Goal: Task Accomplishment & Management: Manage account settings

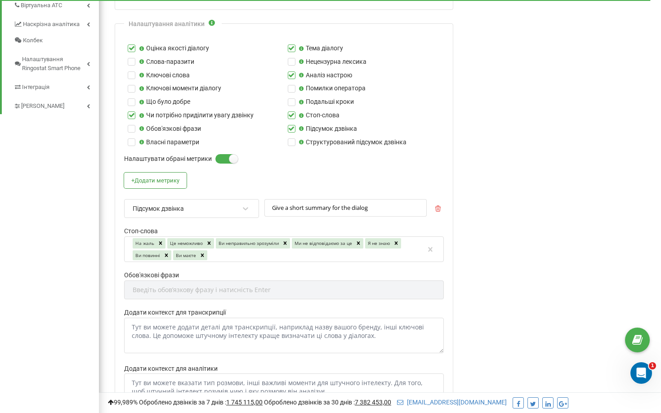
scroll to position [374, 0]
click at [209, 210] on div "Підсумок дзвінка" at bounding box center [186, 207] width 108 height 15
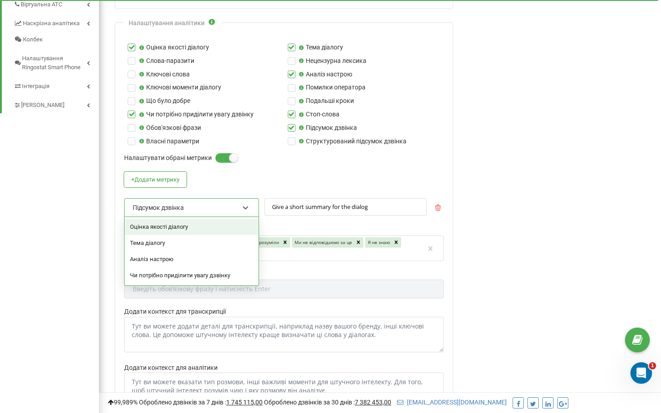
click at [202, 225] on div "Оцінка якості діалогу" at bounding box center [192, 227] width 134 height 16
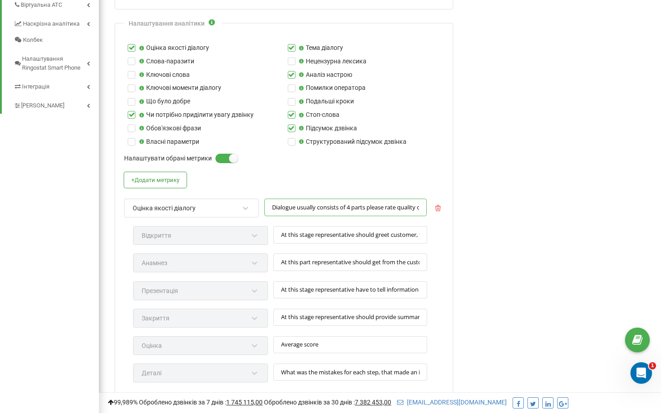
scroll to position [0, 90]
drag, startPoint x: 272, startPoint y: 208, endPoint x: 511, endPoint y: 223, distance: 239.3
click at [511, 223] on div "Редагування профілю Активація профілю Назва профілю * [PERSON_NAME][DOMAIN_NAME…" at bounding box center [380, 223] width 549 height 1112
drag, startPoint x: 280, startPoint y: 236, endPoint x: 450, endPoint y: 253, distance: 170.8
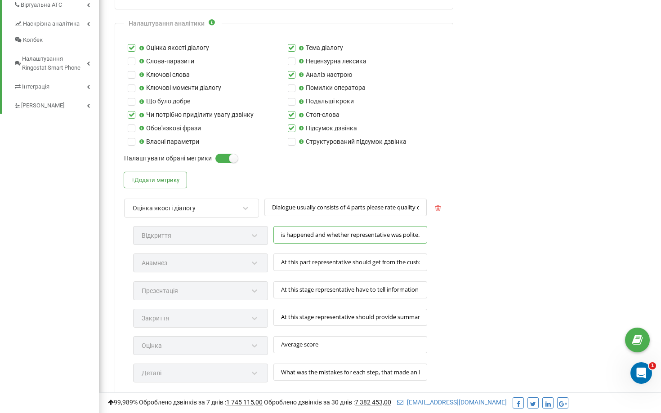
click at [450, 253] on div "Налаштування аналітики Оцінка якості діалогу Тема діалогу Слова-паразити Неценз…" at bounding box center [284, 307] width 339 height 569
drag, startPoint x: 280, startPoint y: 265, endPoint x: 573, endPoint y: 260, distance: 292.9
click at [573, 260] on div "Редагування профілю Активація профілю Назва профілю * [PERSON_NAME][DOMAIN_NAME…" at bounding box center [380, 223] width 549 height 1112
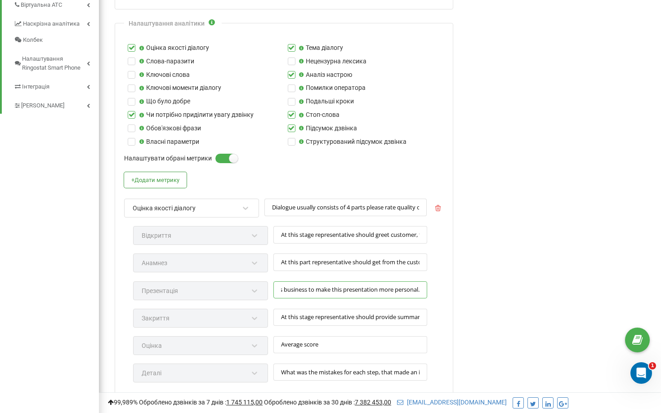
drag, startPoint x: 282, startPoint y: 291, endPoint x: 547, endPoint y: 296, distance: 264.5
click at [547, 296] on div "Редагування профілю Активація профілю Назва профілю * [PERSON_NAME][DOMAIN_NAME…" at bounding box center [380, 223] width 549 height 1112
drag, startPoint x: 281, startPoint y: 318, endPoint x: 544, endPoint y: 316, distance: 263.2
click at [544, 316] on div "Редагування профілю Активація профілю Назва профілю * [PERSON_NAME][DOMAIN_NAME…" at bounding box center [380, 223] width 549 height 1112
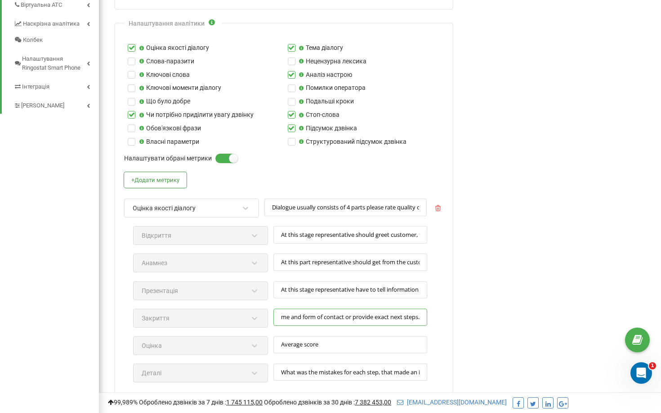
scroll to position [0, 0]
drag, startPoint x: 280, startPoint y: 346, endPoint x: 357, endPoint y: 346, distance: 76.9
click at [357, 346] on input "Average score" at bounding box center [350, 345] width 154 height 18
drag, startPoint x: 282, startPoint y: 235, endPoint x: 546, endPoint y: 241, distance: 264.1
click at [546, 241] on div "Редагування профілю Активація профілю Назва профілю * [PERSON_NAME][DOMAIN_NAME…" at bounding box center [380, 223] width 549 height 1112
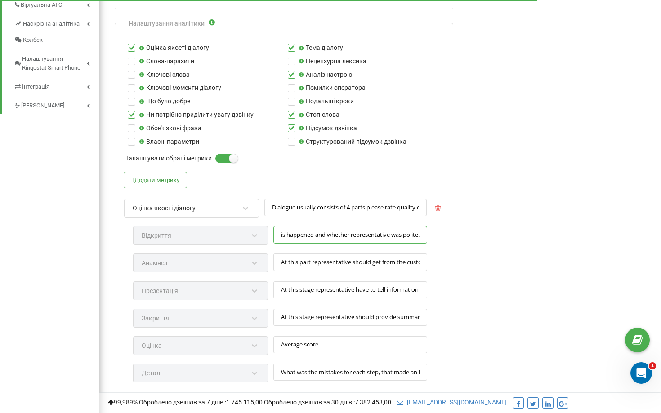
paste input "ctive Listening Representative should demonstrate readiness to listen, acknowle…"
type input "Active Listening Representative should demonstrate readiness to listen, acknowl…"
drag, startPoint x: 273, startPoint y: 208, endPoint x: 590, endPoint y: 222, distance: 317.4
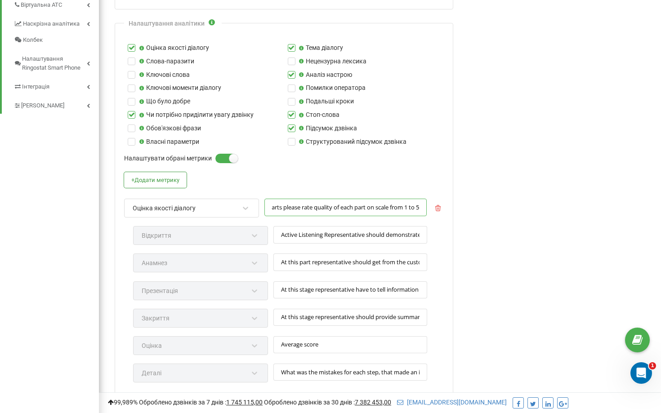
click at [590, 222] on div "Редагування профілю Активація профілю Назва профілю * [PERSON_NAME][DOMAIN_NAME…" at bounding box center [380, 223] width 549 height 1112
paste input "Dialogue is assessed across 4 key dimensions. Please rate the quality of each o…"
click at [278, 208] on input "Dialogue is assessed across 4 key dimensions. Please rate the quality of each o…" at bounding box center [346, 208] width 162 height 18
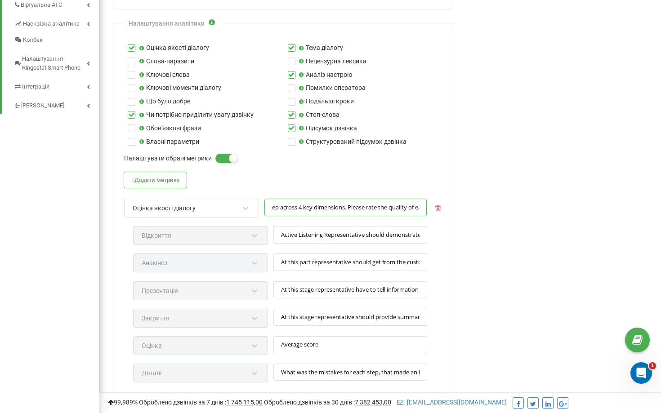
scroll to position [0, 0]
type input "Dialogue is assessed across 4 key dimensions. Please rate the quality of each o…"
click at [323, 238] on input "Active Listening Representative should demonstrate readiness to listen, acknowl…" at bounding box center [350, 235] width 154 height 18
type input "Active Listening. Representative should demonstrate readiness to listen, acknow…"
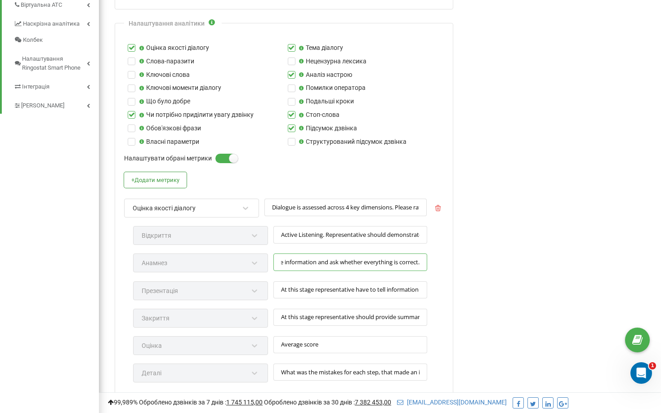
drag, startPoint x: 281, startPoint y: 264, endPoint x: 610, endPoint y: 284, distance: 329.9
click at [610, 284] on div "Редагування профілю Активація профілю Назва профілю * [PERSON_NAME][DOMAIN_NAME…" at bounding box center [380, 223] width 549 height 1112
paste input "Empathy Representative should recognise the customer’s emotions, respond with c…"
type input "Empathy Representative should recognise the customer’s emotions, respond with c…"
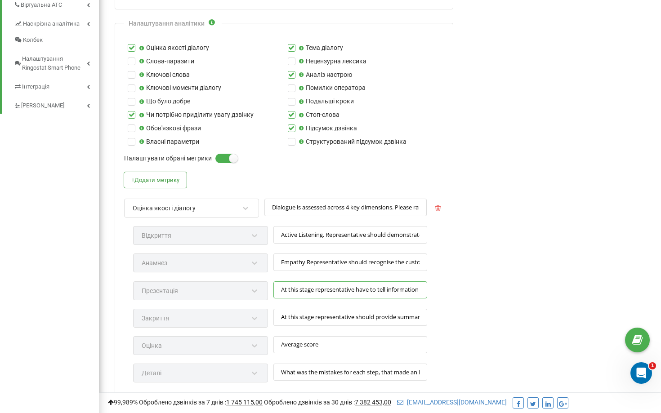
scroll to position [0, 404]
drag, startPoint x: 281, startPoint y: 291, endPoint x: 615, endPoint y: 295, distance: 334.3
click at [615, 295] on div "Редагування профілю Активація профілю Назва профілю * [PERSON_NAME][DOMAIN_NAME…" at bounding box center [380, 223] width 549 height 1112
paste input "Problem-Solving Orientation Representative should identify the problem, propose…"
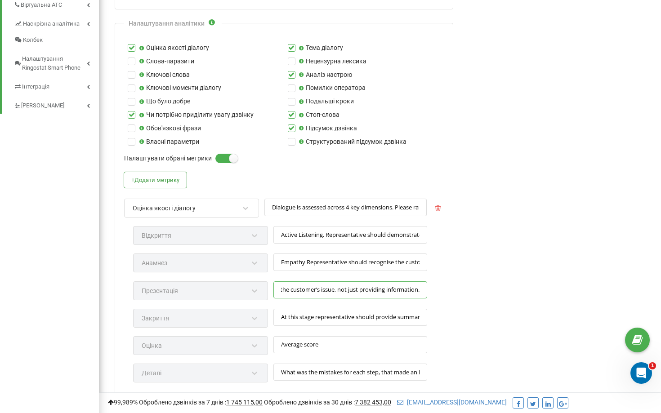
type input "Problem-Solving Orientation Representative should identify the problem, propose…"
click at [305, 265] on input "Empathy Representative should recognise the customer’s emotions, respond with c…" at bounding box center [350, 263] width 154 height 18
type input "Empathy. Representative should recognise the customer’s emotions, respond with …"
click at [323, 291] on input "Problem-Solving Orientation Representative should identify the problem, propose…" at bounding box center [350, 291] width 154 height 18
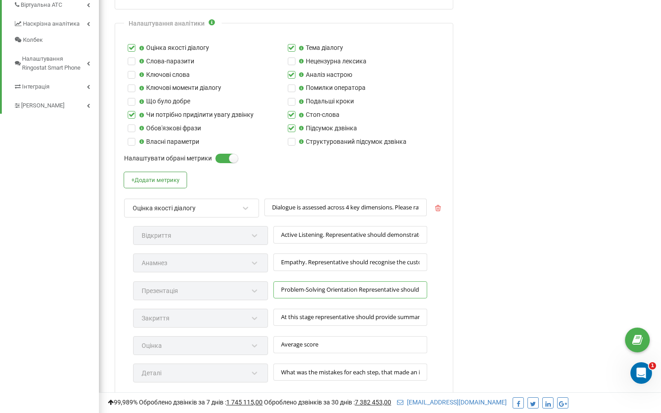
click at [325, 292] on input "Problem-Solving Orientation Representative should identify the problem, propose…" at bounding box center [350, 291] width 154 height 18
type input "Problem-Solving. Orientation Representative should identify the problem, propos…"
drag, startPoint x: 282, startPoint y: 317, endPoint x: 609, endPoint y: 335, distance: 327.0
click at [609, 335] on div "Редагування профілю Активація профілю Назва профілю * [PERSON_NAME][DOMAIN_NAME…" at bounding box center [380, 223] width 549 height 1112
paste input "Clear Communication Representative should communicate with short, clear, and en…"
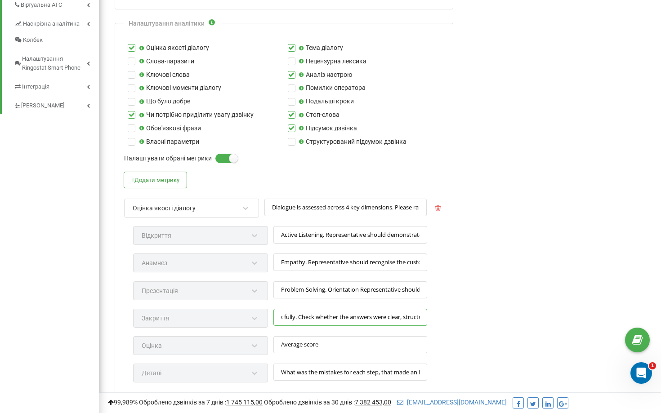
scroll to position [0, 526]
click at [337, 343] on input "Average score" at bounding box center [350, 345] width 154 height 18
click at [340, 319] on input "Clear Communication Representative should communicate with short, clear, and en…" at bounding box center [350, 318] width 154 height 18
type input "Clear Communication. Representative should communicate with short, clear, and e…"
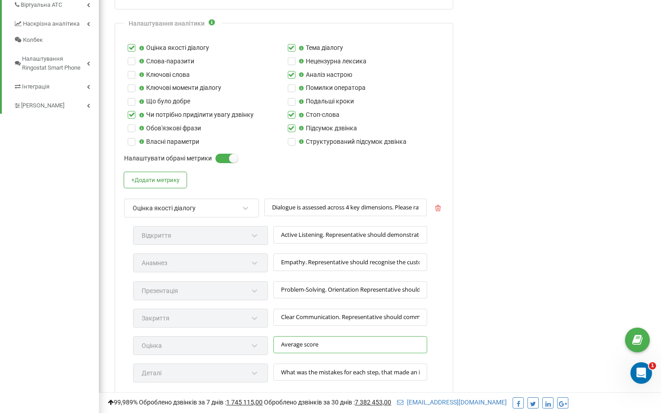
drag, startPoint x: 280, startPoint y: 343, endPoint x: 430, endPoint y: 347, distance: 150.3
click at [430, 347] on div "Оцінка Average score" at bounding box center [283, 349] width 300 height 27
paste input "Final Score Average score across all 4 dimensions."
click at [310, 344] on input "Final Score Average score across all 4 dimensions." at bounding box center [350, 345] width 154 height 18
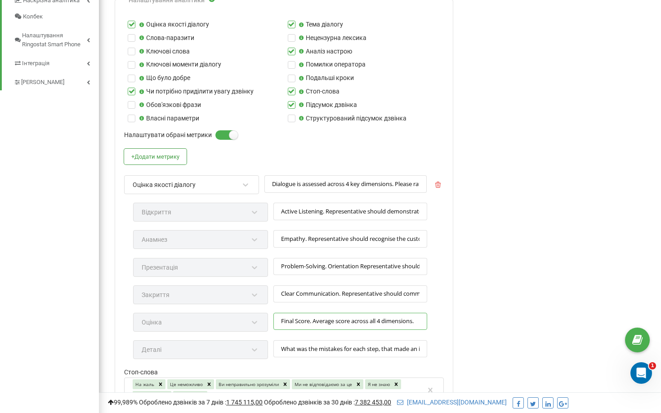
scroll to position [404, 0]
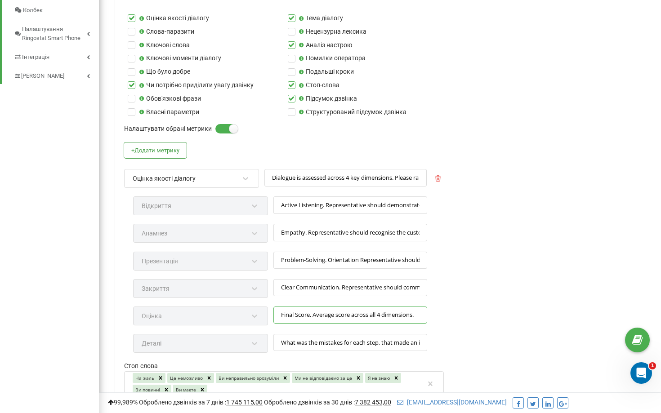
type input "Final Score. Average score across all 4 dimensions."
click at [288, 345] on input "What was the mistakes for each step, that made an impact on provided score" at bounding box center [350, 343] width 154 height 18
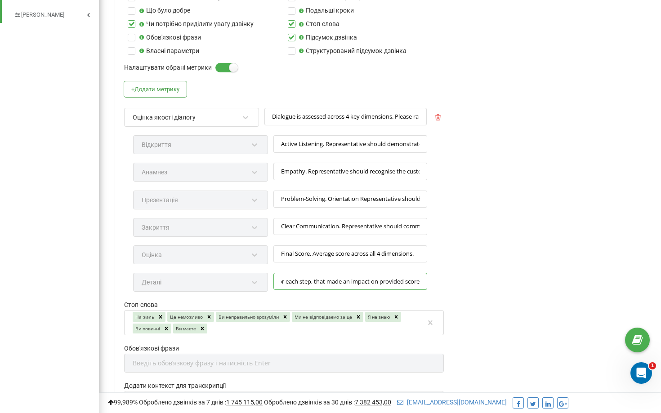
scroll to position [466, 0]
click at [157, 89] on button "+ Додати метрику" at bounding box center [155, 89] width 63 height 16
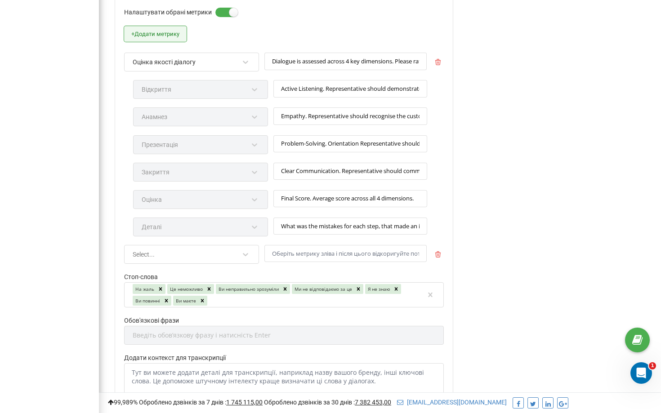
scroll to position [526, 0]
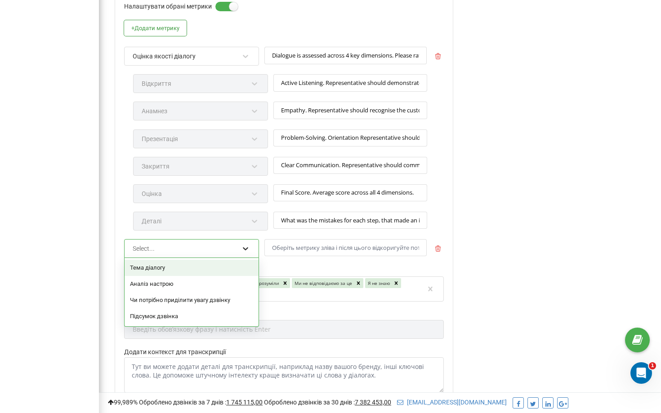
click at [246, 248] on icon at bounding box center [245, 248] width 9 height 9
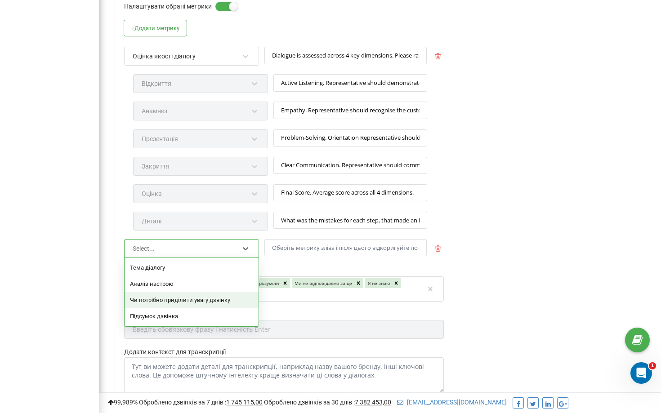
click at [229, 300] on div "Чи потрібно приділити увагу дзвінку" at bounding box center [192, 300] width 134 height 16
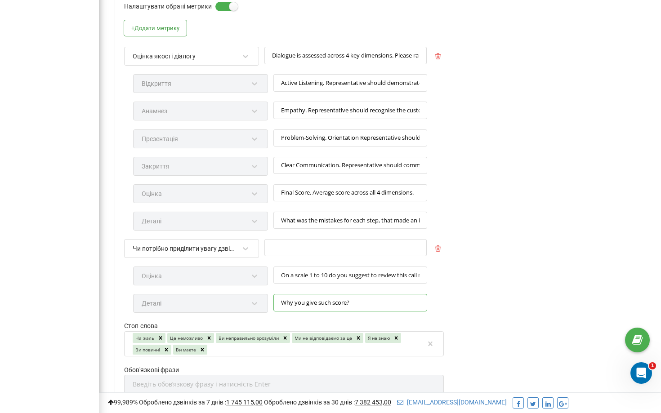
click at [300, 304] on input "Why you give such score?" at bounding box center [350, 303] width 154 height 18
click at [293, 278] on input "On a scale 1 to 10 do you suggest to review this call manually?" at bounding box center [350, 276] width 154 height 18
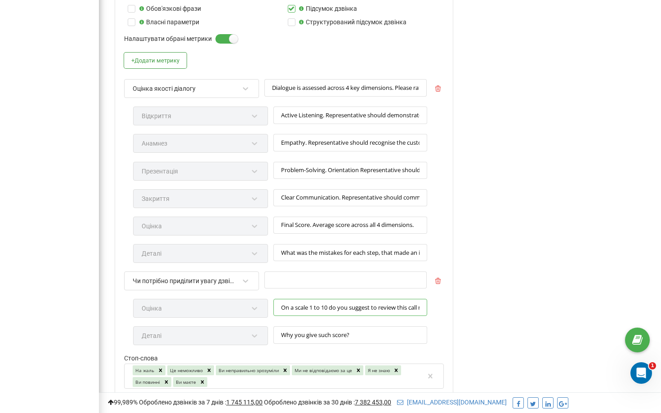
scroll to position [488, 0]
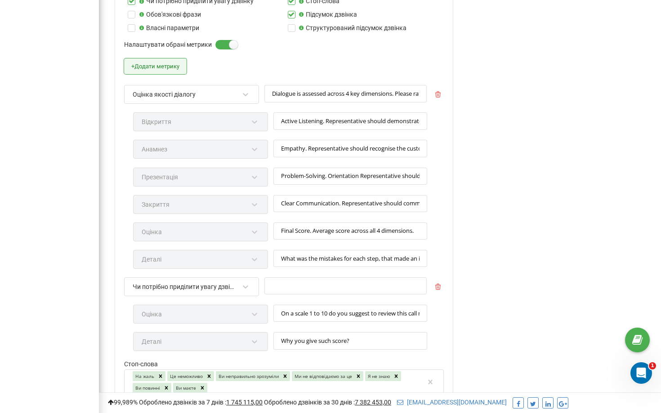
click at [169, 67] on button "+ Додати метрику" at bounding box center [155, 66] width 63 height 16
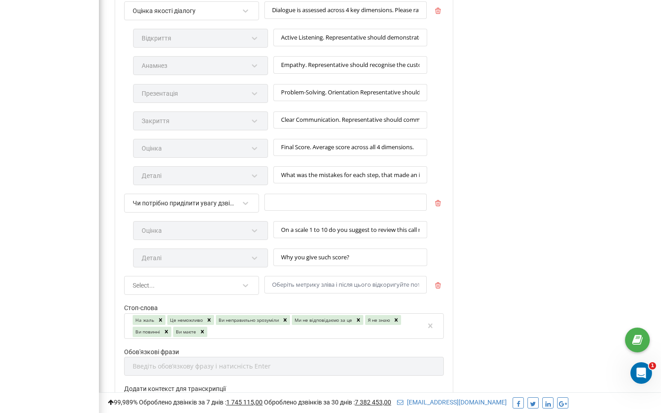
scroll to position [573, 0]
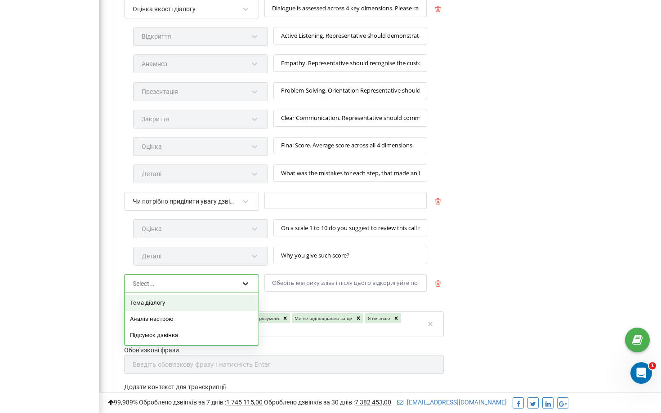
click at [243, 283] on icon at bounding box center [245, 283] width 5 height 3
click at [214, 308] on div "Тема діалогу" at bounding box center [192, 303] width 134 height 16
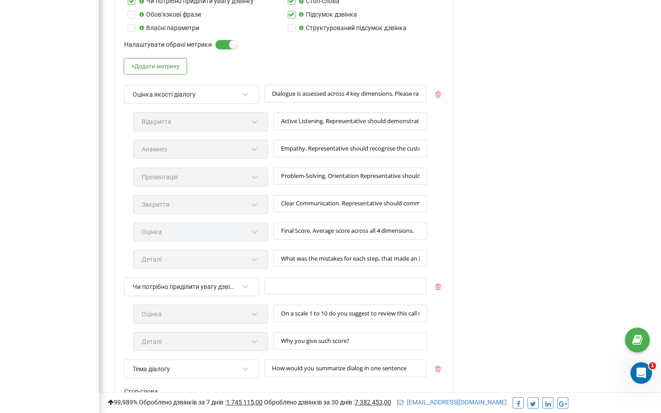
scroll to position [487, 0]
click at [171, 63] on button "+ Додати метрику" at bounding box center [155, 67] width 63 height 16
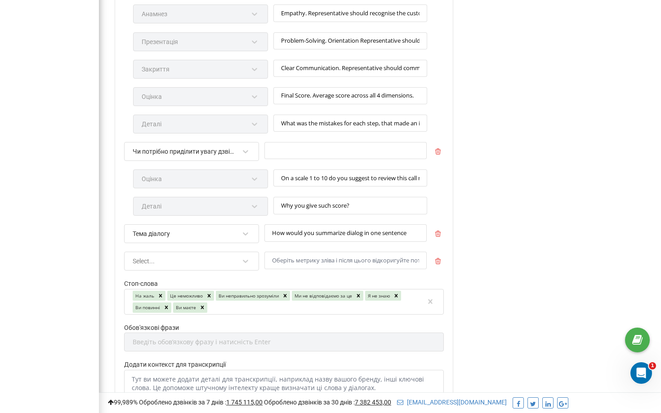
scroll to position [624, 0]
click at [255, 262] on div "Select..." at bounding box center [191, 260] width 135 height 19
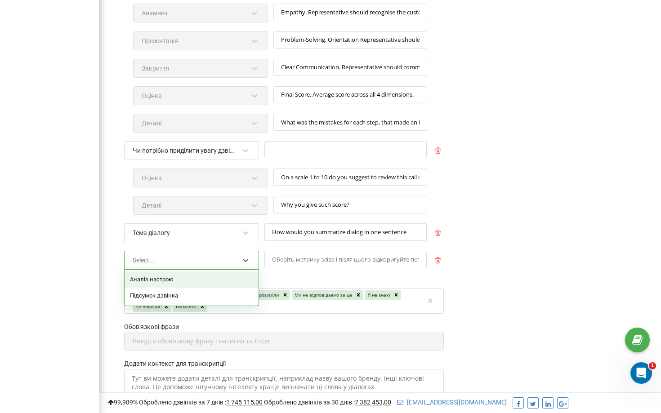
click at [223, 281] on div "Аналіз настрою" at bounding box center [192, 280] width 134 height 16
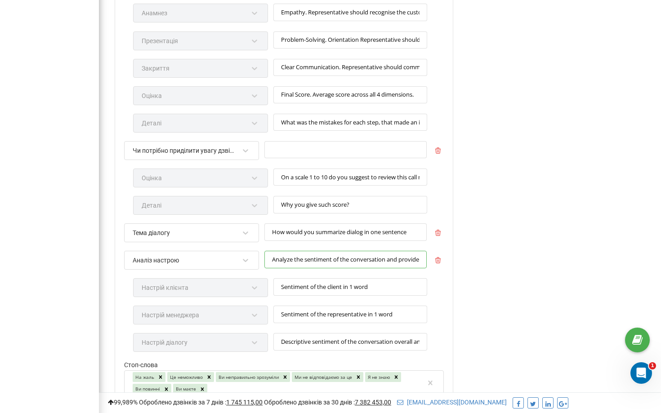
click at [326, 260] on input "Analyze the sentiment of the conversation and provide it in 3 variations" at bounding box center [346, 260] width 162 height 18
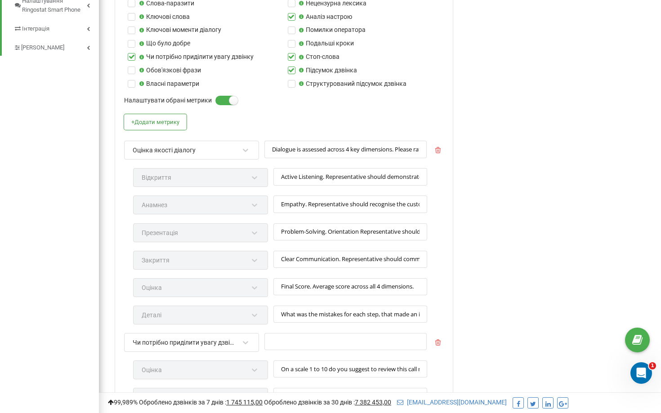
scroll to position [434, 0]
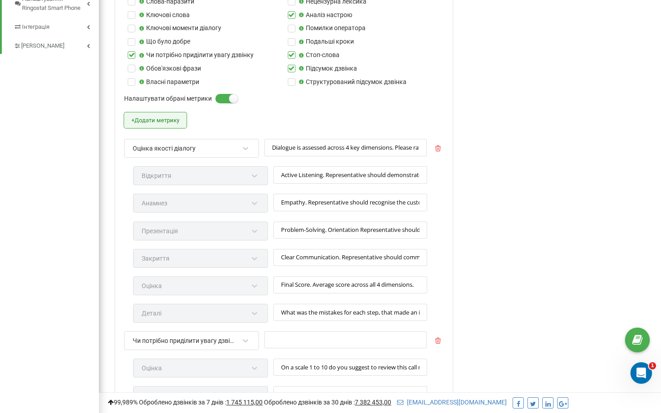
click at [164, 121] on button "+ Додати метрику" at bounding box center [155, 120] width 63 height 16
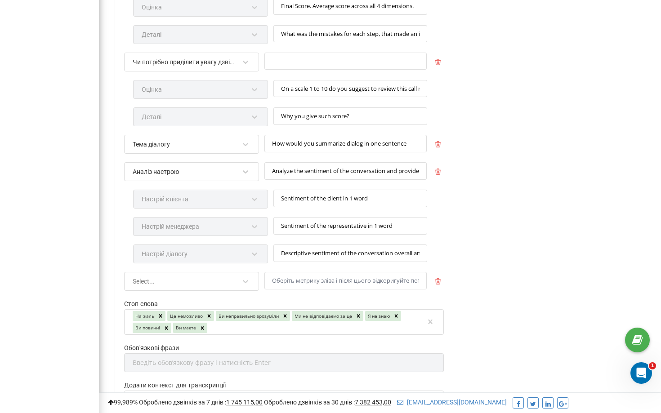
scroll to position [744, 0]
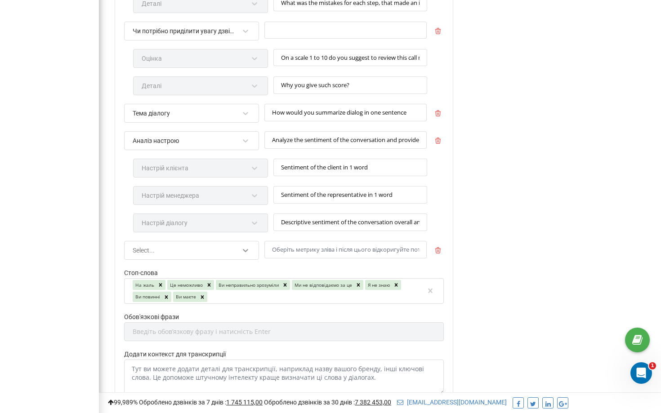
click at [248, 251] on icon at bounding box center [245, 250] width 9 height 9
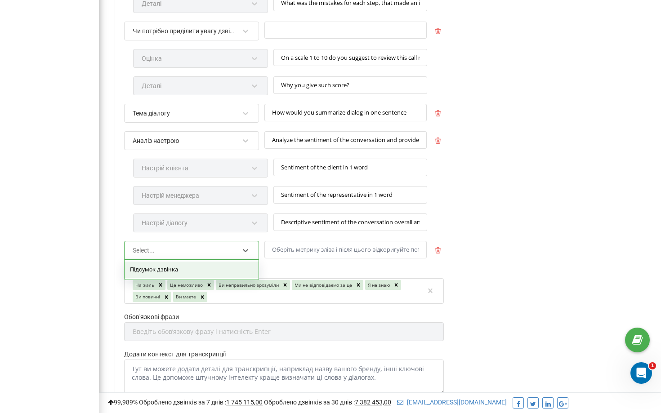
click at [235, 273] on div "Підсумок дзвінка" at bounding box center [192, 270] width 134 height 16
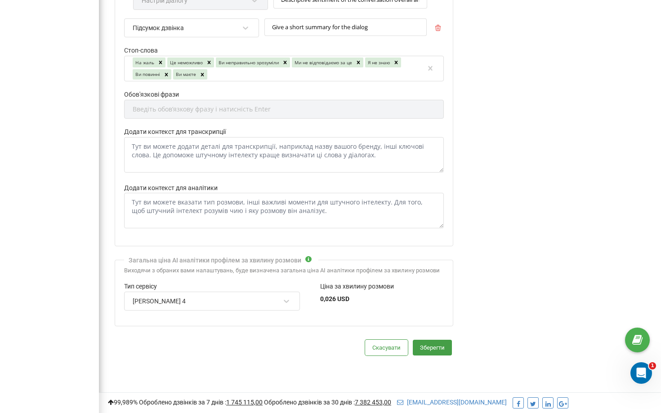
scroll to position [986, 0]
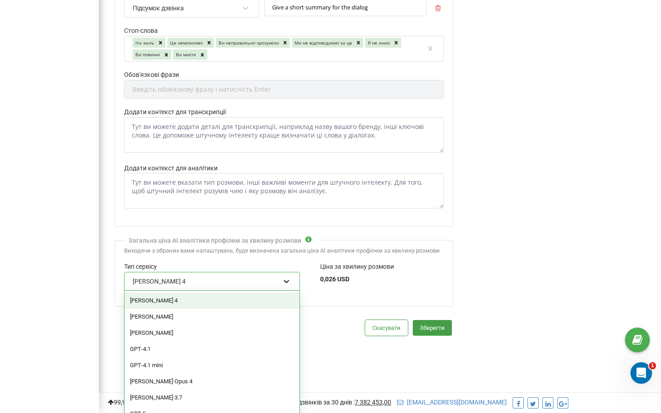
click at [289, 280] on div at bounding box center [287, 282] width 12 height 12
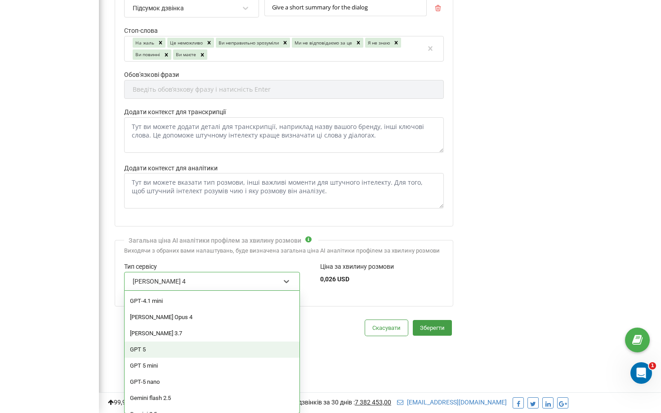
scroll to position [76, 0]
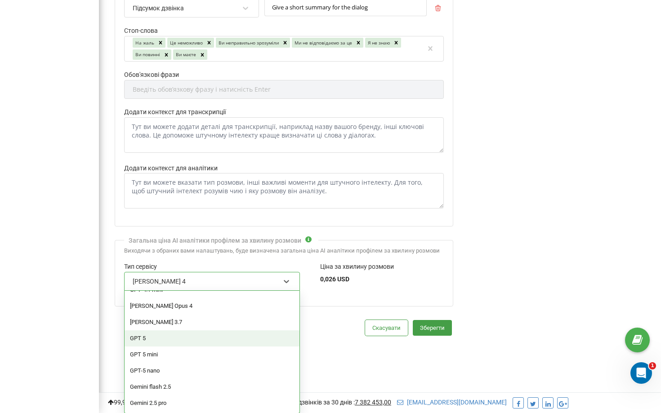
click at [232, 336] on div "GPT 5" at bounding box center [212, 339] width 175 height 16
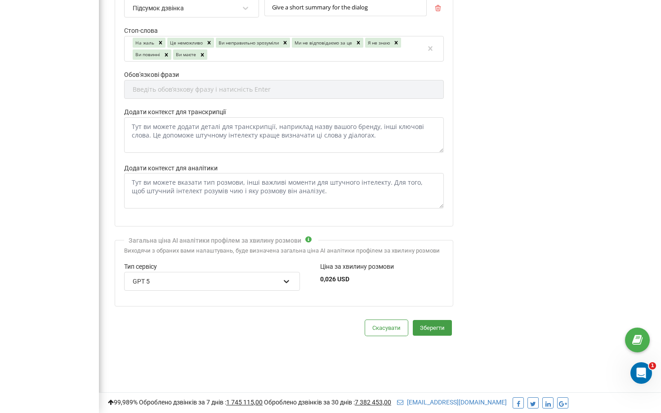
click at [285, 280] on icon at bounding box center [286, 281] width 9 height 9
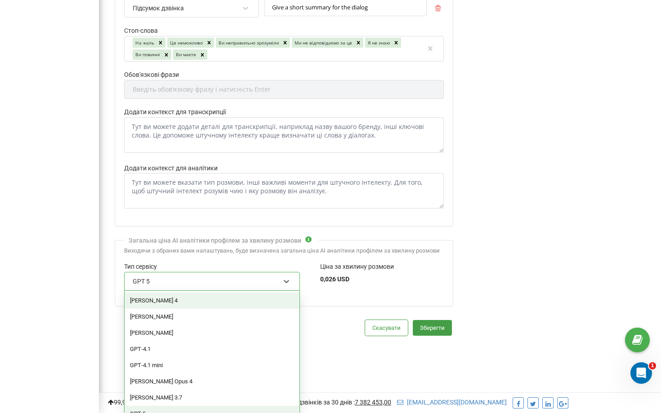
click at [250, 307] on div "[PERSON_NAME] 4" at bounding box center [212, 301] width 175 height 16
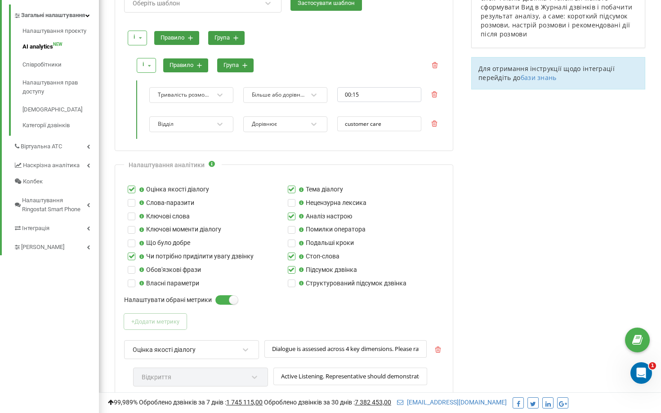
scroll to position [228, 0]
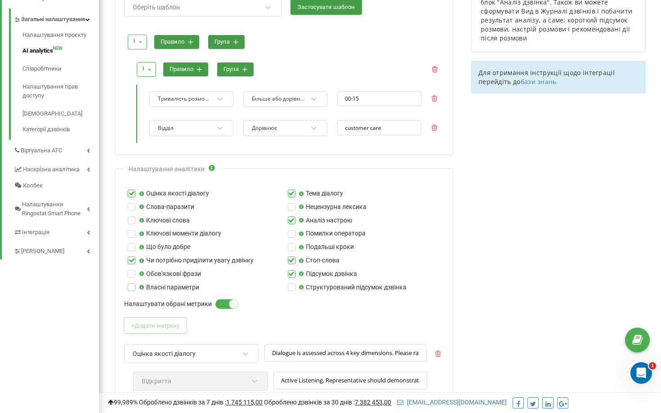
click at [131, 284] on label at bounding box center [132, 284] width 8 height 0
click at [0, 0] on input "Власні параметри" at bounding box center [0, 0] width 0 height 0
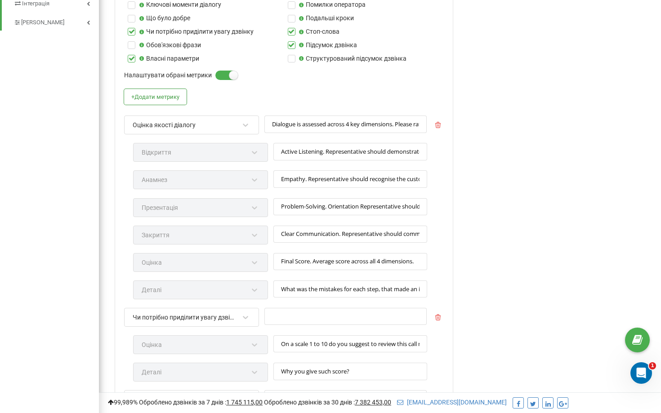
scroll to position [469, 0]
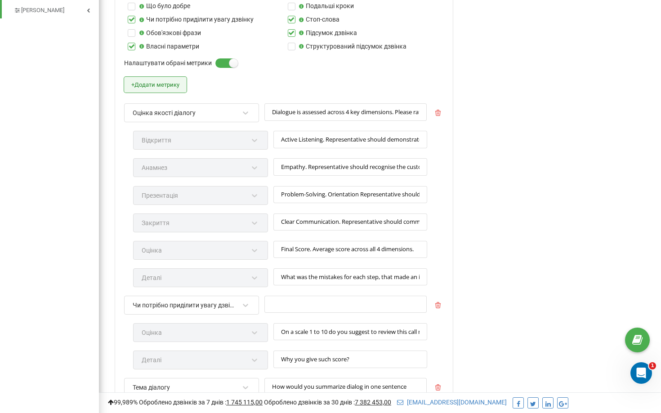
click at [153, 86] on button "+ Додати метрику" at bounding box center [155, 85] width 63 height 16
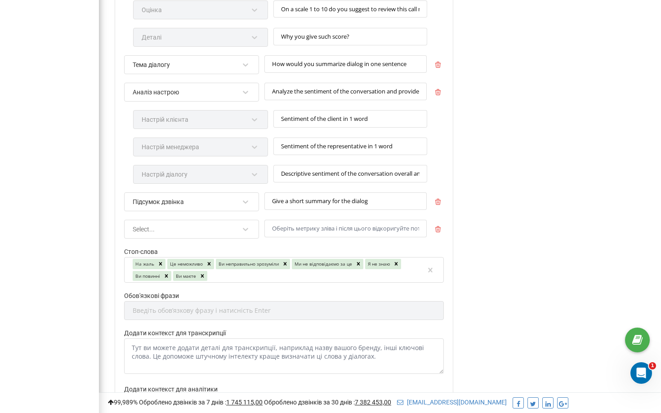
scroll to position [863, 0]
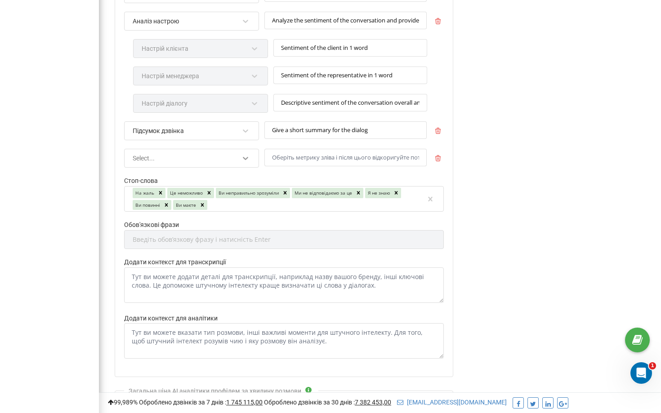
click at [247, 161] on icon at bounding box center [245, 158] width 9 height 9
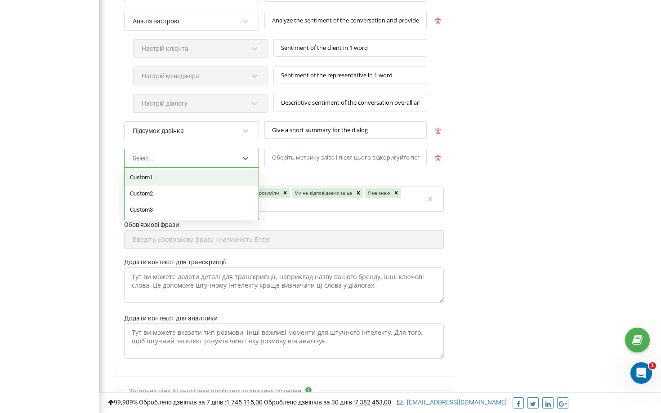
click at [221, 177] on div "Custom1" at bounding box center [192, 178] width 134 height 16
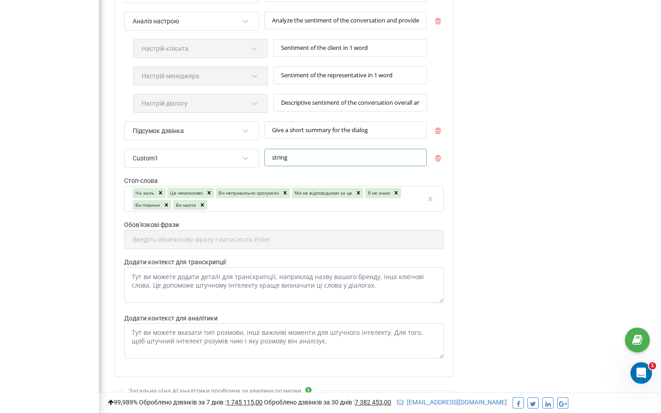
drag, startPoint x: 295, startPoint y: 157, endPoint x: 264, endPoint y: 157, distance: 30.6
click at [264, 157] on div "Custom1 string" at bounding box center [284, 162] width 320 height 27
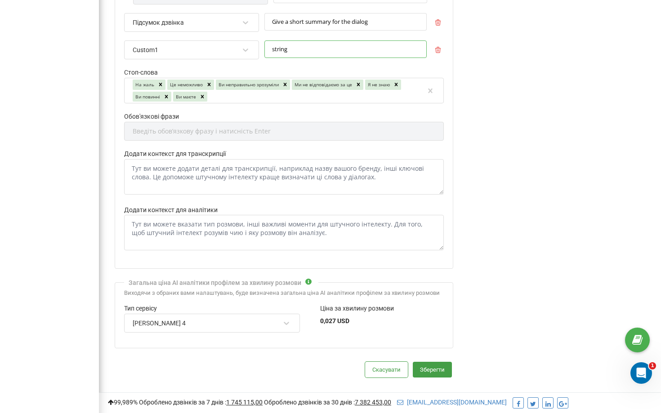
scroll to position [976, 0]
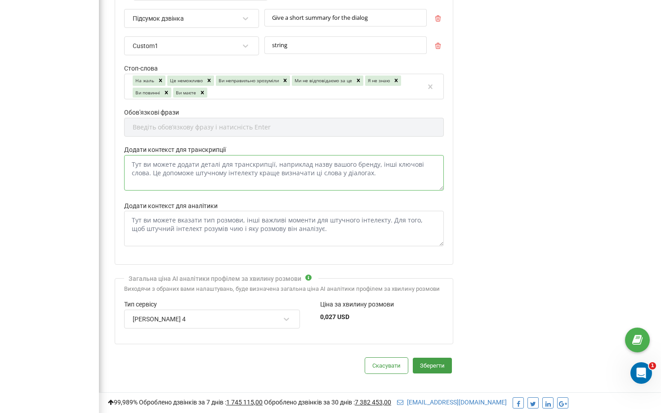
drag, startPoint x: 132, startPoint y: 164, endPoint x: 377, endPoint y: 174, distance: 245.4
click at [378, 175] on textarea "Додати контекст для транскрипції" at bounding box center [284, 173] width 320 height 36
drag, startPoint x: 377, startPoint y: 174, endPoint x: 155, endPoint y: 166, distance: 222.8
click at [155, 166] on textarea "Додати контекст для транскрипції" at bounding box center [284, 173] width 320 height 36
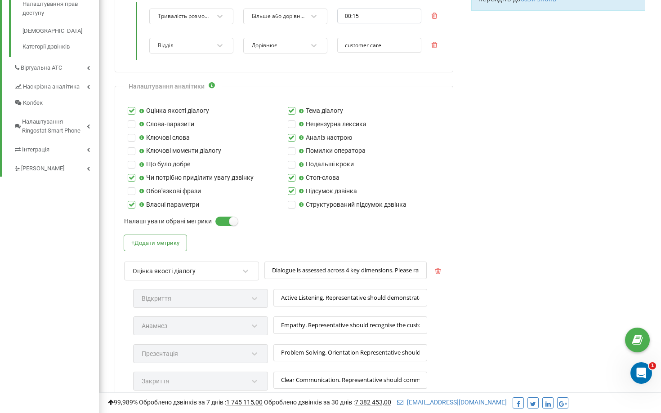
scroll to position [310, 0]
click at [291, 108] on label at bounding box center [292, 108] width 8 height 0
click at [0, 0] on input "Тема діалогу" at bounding box center [0, 0] width 0 height 0
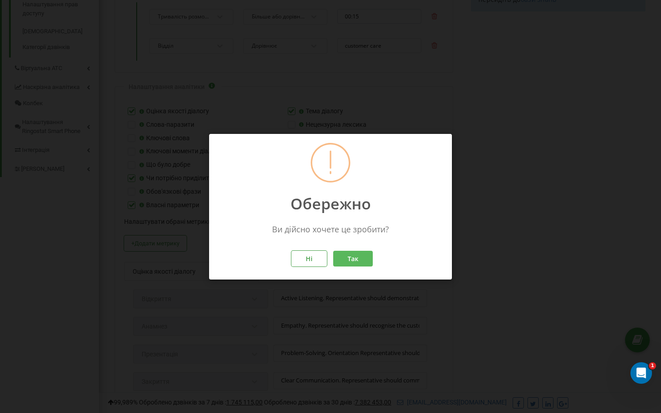
click at [355, 265] on button "Так" at bounding box center [353, 259] width 40 height 16
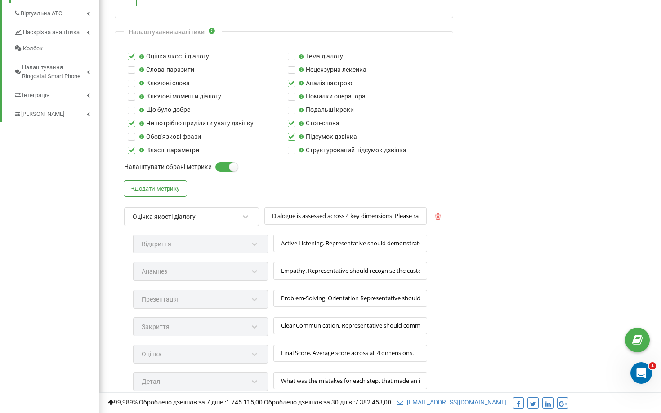
scroll to position [354, 0]
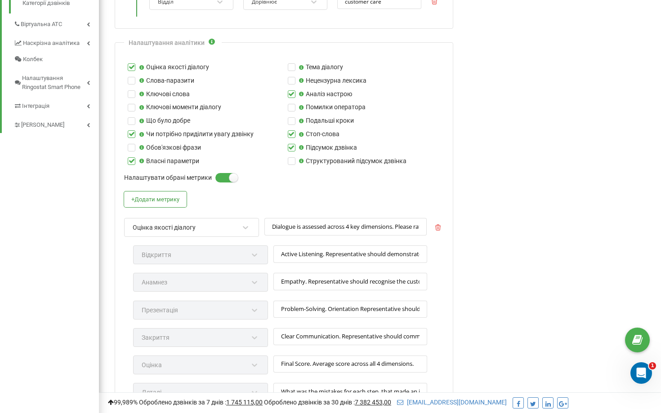
click at [130, 130] on label at bounding box center [132, 130] width 8 height 0
click at [0, 0] on input "Чи потрібно приділити увагу дзвінку" at bounding box center [0, 0] width 0 height 0
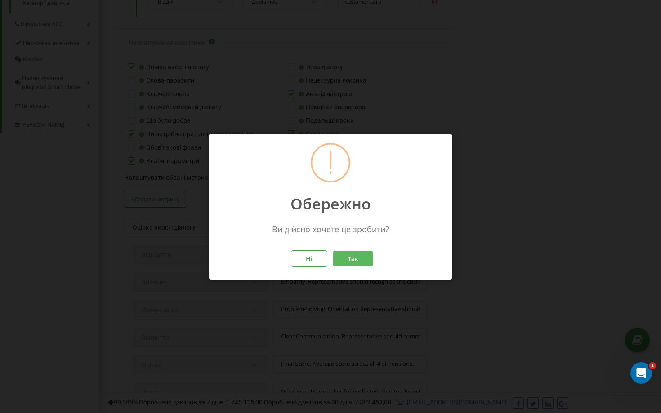
click at [346, 258] on button "Так" at bounding box center [353, 259] width 40 height 16
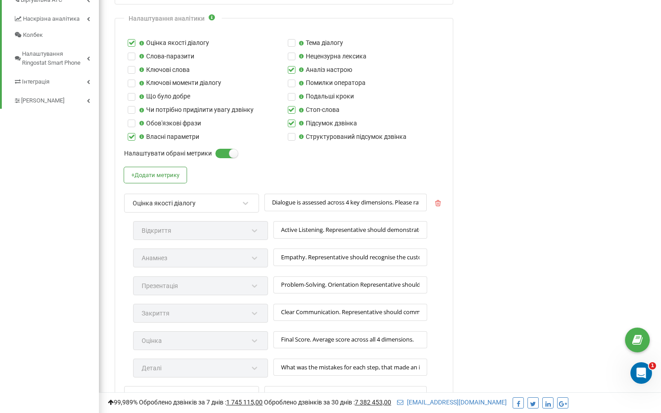
scroll to position [376, 0]
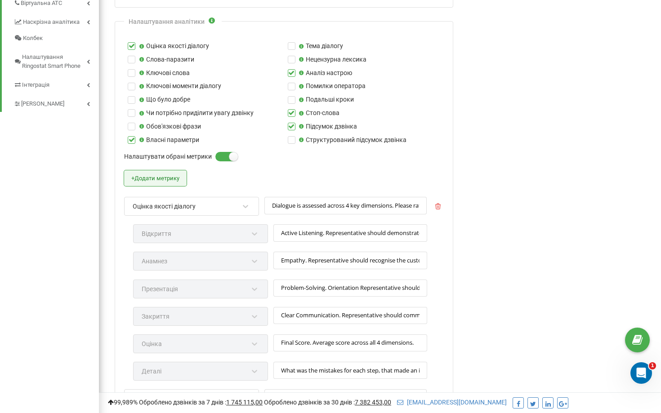
click at [170, 178] on button "+ Додати метрику" at bounding box center [155, 178] width 63 height 16
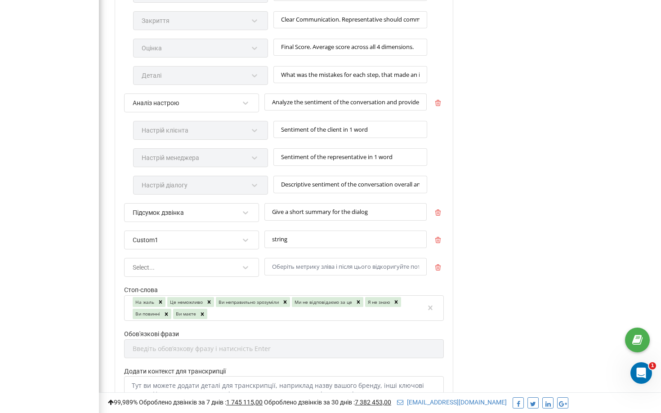
scroll to position [672, 0]
click at [250, 267] on icon at bounding box center [245, 267] width 9 height 9
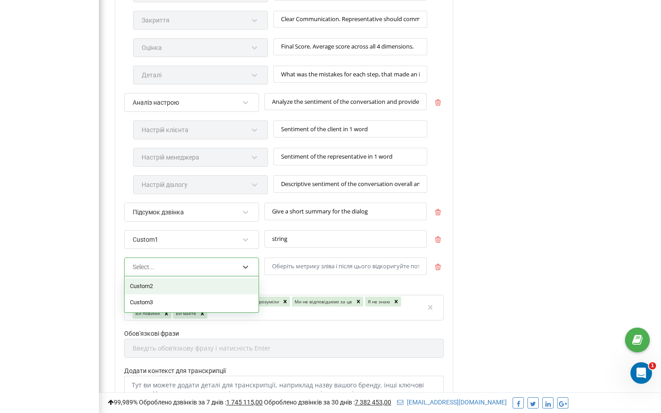
click at [225, 287] on div "Custom2" at bounding box center [192, 286] width 134 height 16
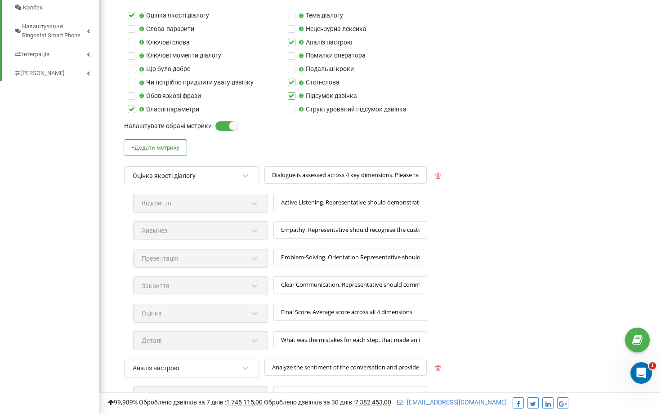
scroll to position [379, 0]
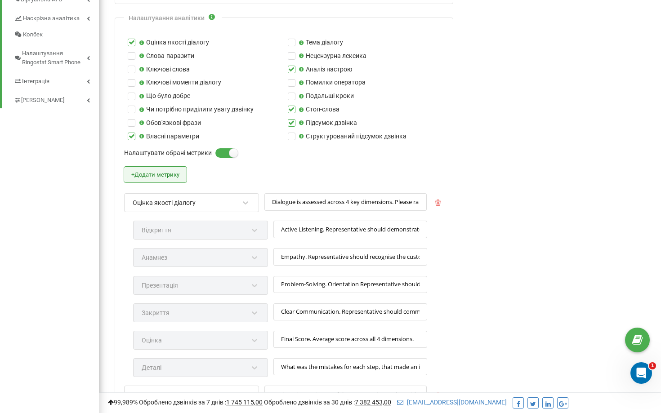
click at [168, 172] on button "+ Додати метрику" at bounding box center [155, 175] width 63 height 16
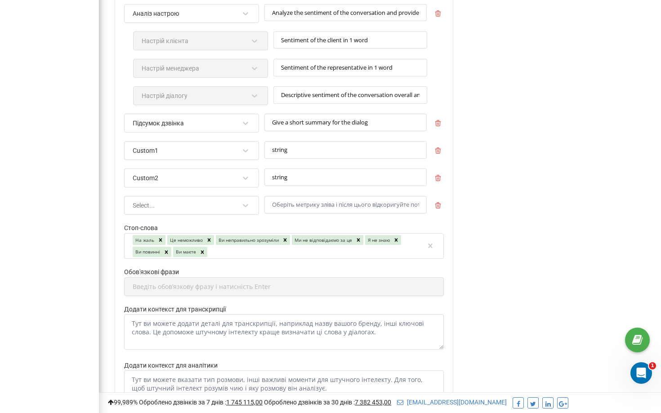
scroll to position [764, 0]
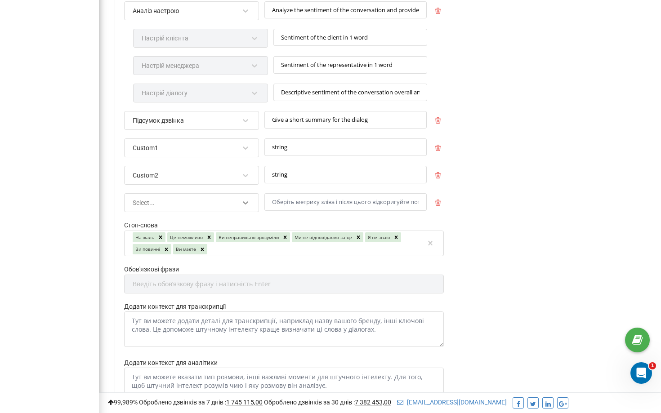
click at [246, 200] on icon at bounding box center [245, 202] width 9 height 9
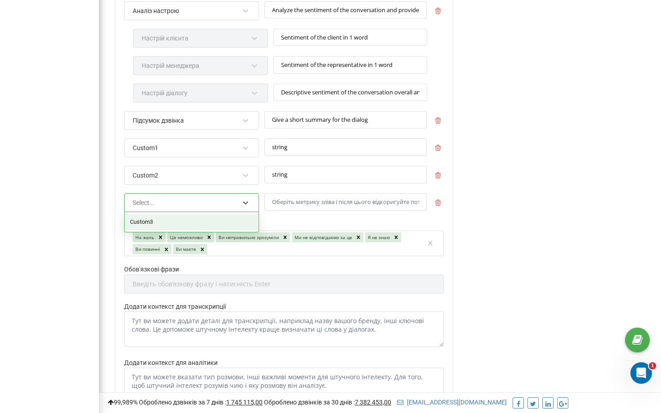
click at [193, 220] on div "Custom3" at bounding box center [192, 222] width 134 height 16
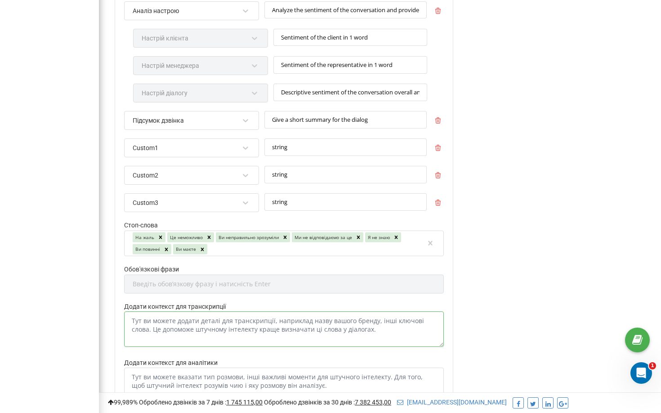
click at [158, 331] on textarea "Додати контекст для транскрипції" at bounding box center [284, 330] width 320 height 36
paste textarea "Бренд і ключові слова для транскрибації Назва бренду: [PERSON_NAME] Опис: [PERS…"
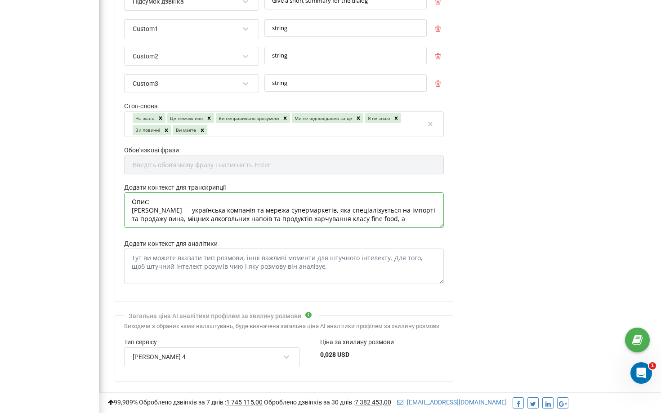
scroll to position [884, 0]
type textarea "Бренд і ключові слова для транскрибації Назва бренду: [PERSON_NAME] Опис: [PERS…"
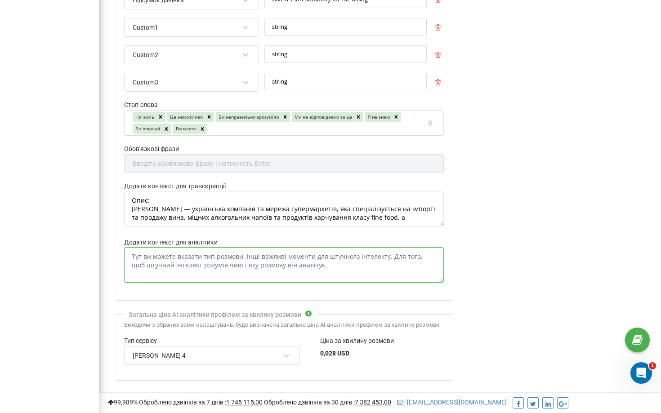
click at [165, 260] on textarea "Додати контекст для аналітики" at bounding box center [284, 265] width 320 height 36
paste textarea "Loremips dol sitametco Adi elitsed: doeiusmodt incididun (utlabore etdo) magnaa…"
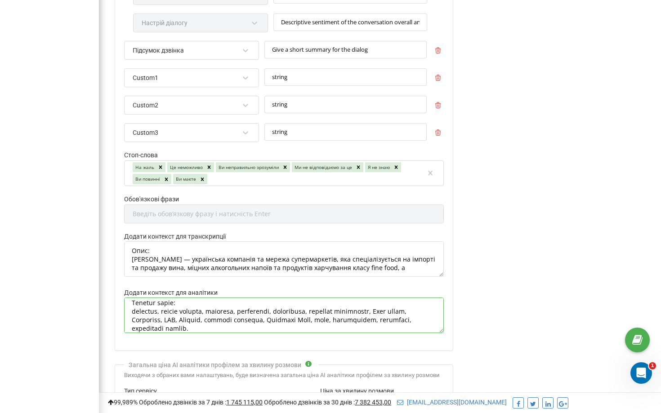
scroll to position [959, 0]
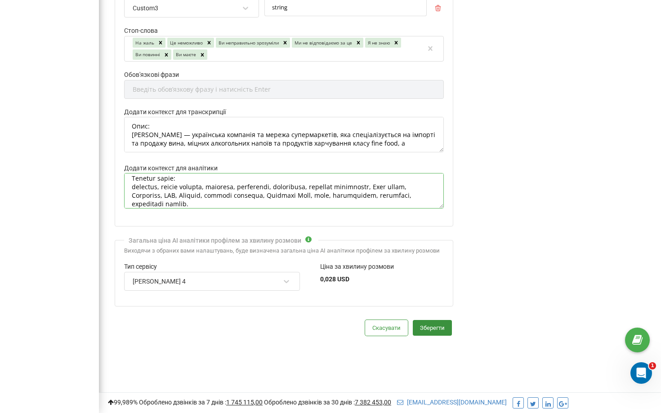
type textarea "Loremips dol sitametco Adi elitsed: doeiusmodt incididun (utlabore etdo) magnaa…"
click at [430, 332] on button "Зберегти" at bounding box center [432, 328] width 39 height 16
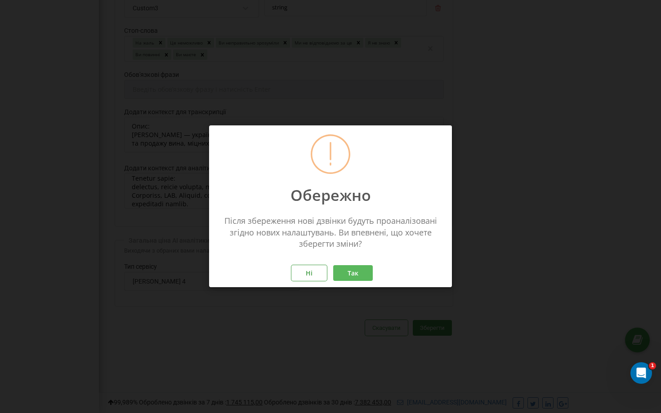
click at [355, 276] on button "Так" at bounding box center [353, 274] width 40 height 16
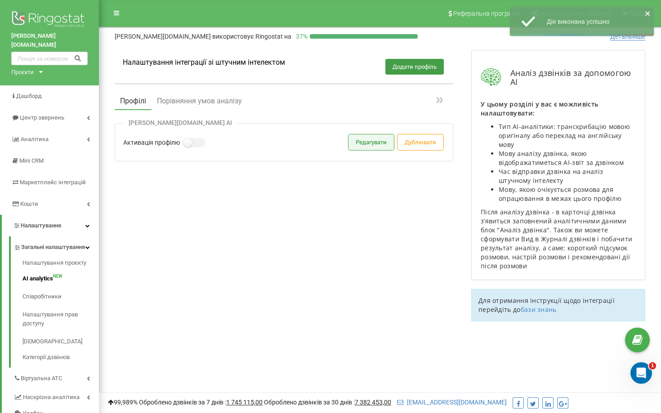
click at [378, 143] on button "Редагувати" at bounding box center [371, 143] width 45 height 16
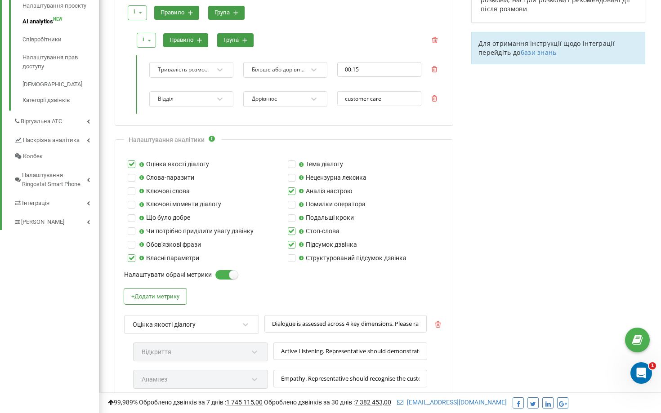
scroll to position [259, 0]
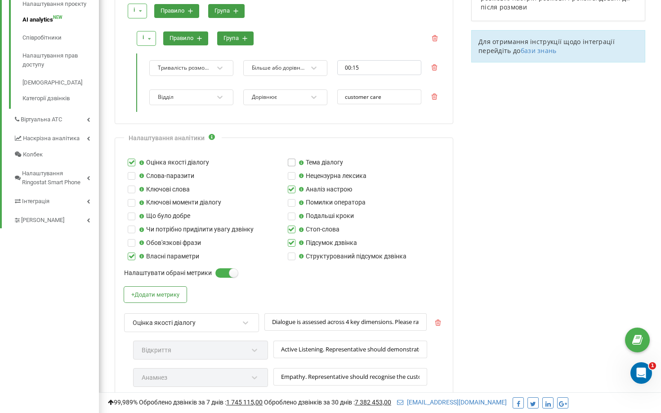
click at [292, 159] on label at bounding box center [292, 159] width 8 height 0
click at [0, 0] on input "Тема діалогу" at bounding box center [0, 0] width 0 height 0
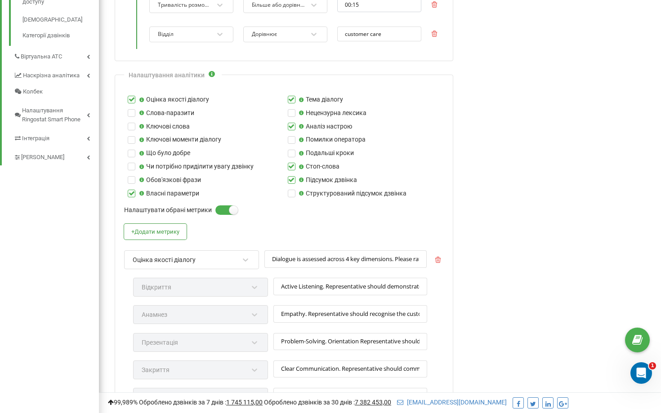
scroll to position [306, 0]
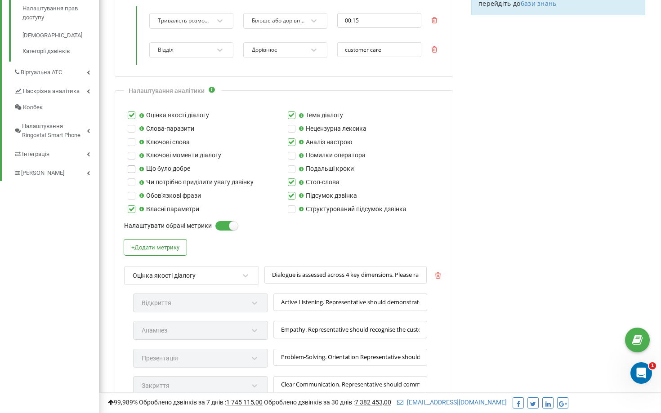
click at [131, 166] on label at bounding box center [132, 166] width 8 height 0
click at [0, 0] on input "Що було добре" at bounding box center [0, 0] width 0 height 0
click at [290, 112] on label at bounding box center [292, 112] width 8 height 0
click at [0, 0] on input "Тема діалогу" at bounding box center [0, 0] width 0 height 0
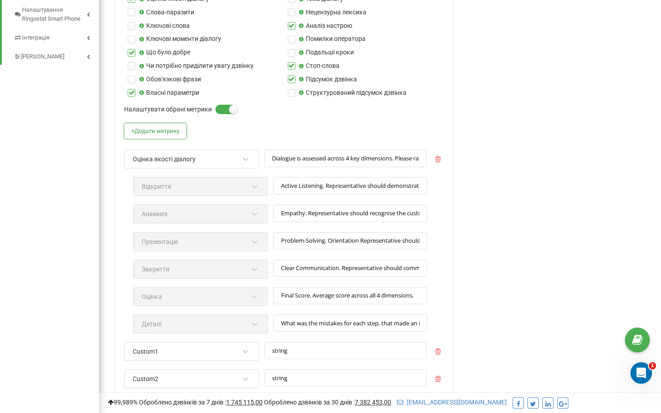
scroll to position [422, 0]
click at [245, 163] on icon at bounding box center [245, 159] width 9 height 9
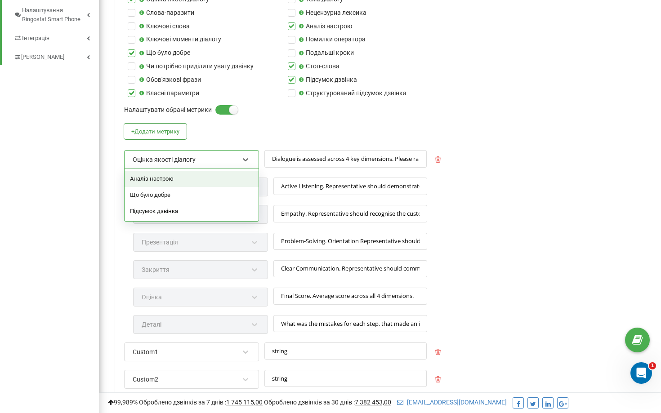
click at [272, 130] on div "+ Додати метрику option Аналіз настрою focused, 1 of 3. 3 results available. Us…" at bounding box center [284, 274] width 320 height 301
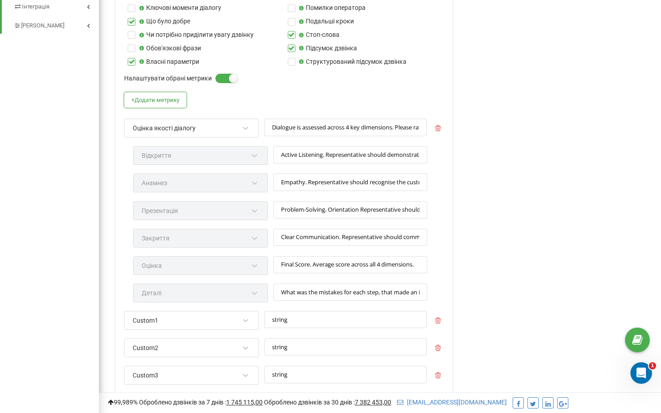
scroll to position [448, 0]
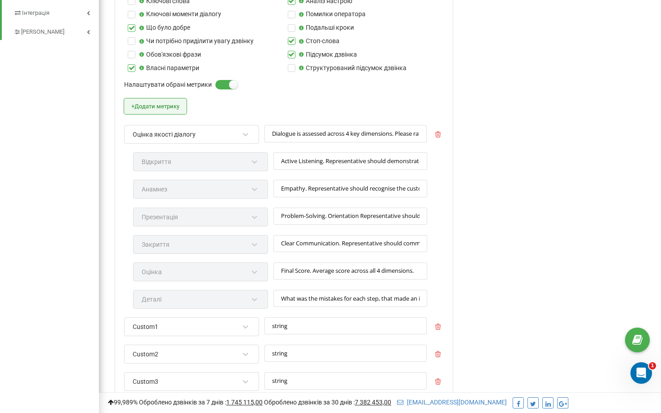
click at [166, 106] on button "+ Додати метрику" at bounding box center [155, 107] width 63 height 16
click at [171, 110] on button "+ Додати метрику" at bounding box center [155, 107] width 63 height 16
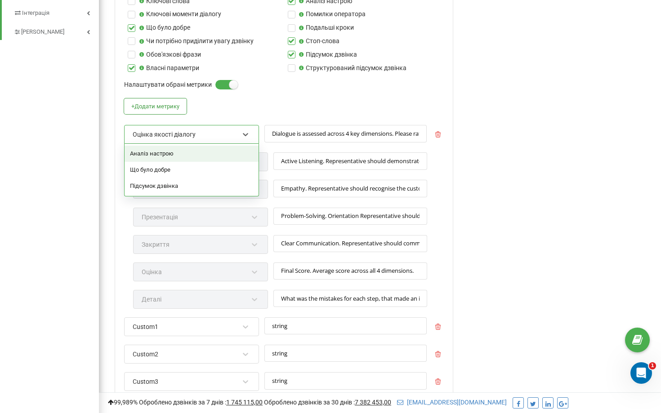
click at [209, 139] on div "Оцінка якості діалогу" at bounding box center [186, 134] width 108 height 15
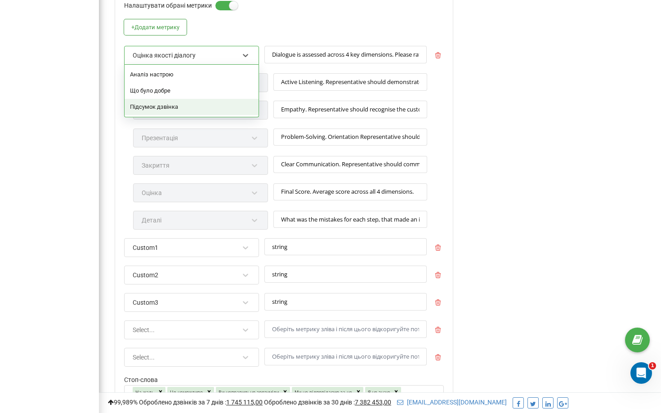
scroll to position [528, 0]
click at [250, 328] on div at bounding box center [246, 329] width 12 height 12
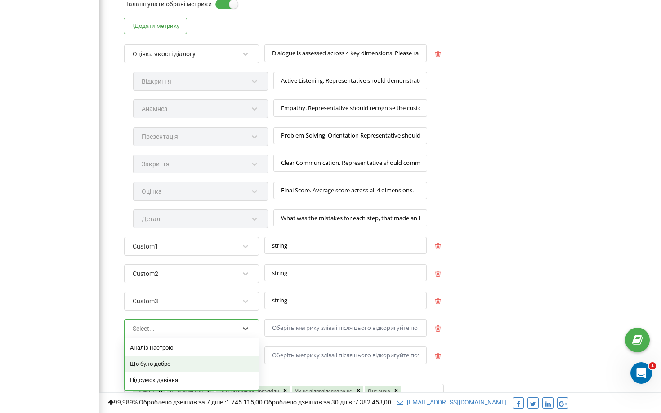
click at [222, 357] on div "Що було добре" at bounding box center [192, 364] width 134 height 16
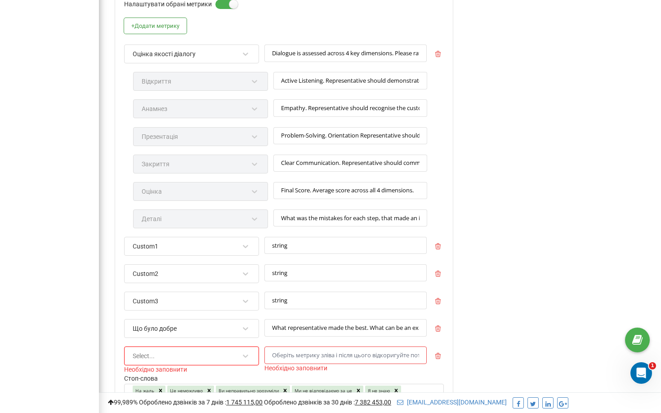
click at [254, 358] on div "Select..." at bounding box center [191, 356] width 135 height 19
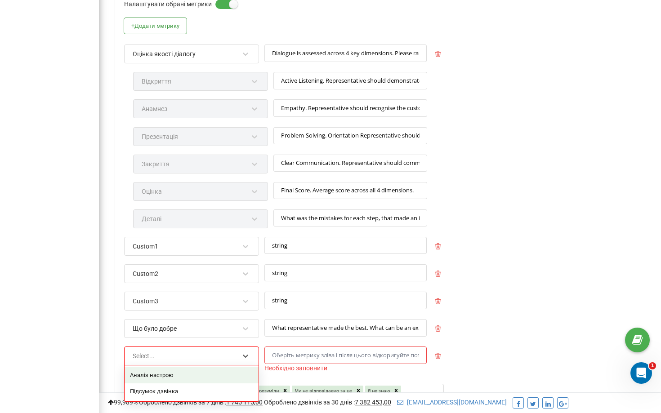
click at [230, 373] on div "Аналіз настрою" at bounding box center [192, 376] width 134 height 16
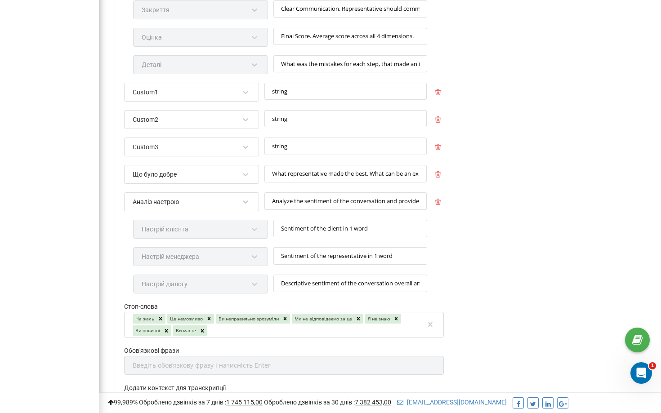
scroll to position [684, 0]
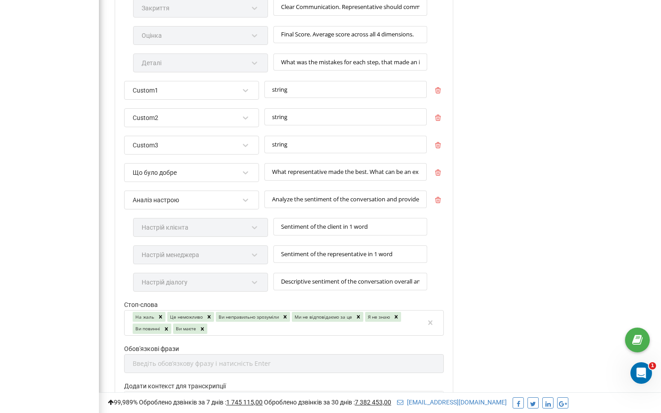
click at [259, 259] on div "Настрій менеджера" at bounding box center [200, 259] width 135 height 27
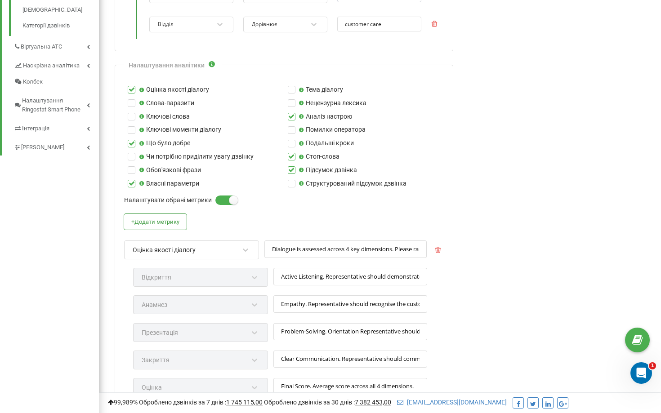
scroll to position [326, 0]
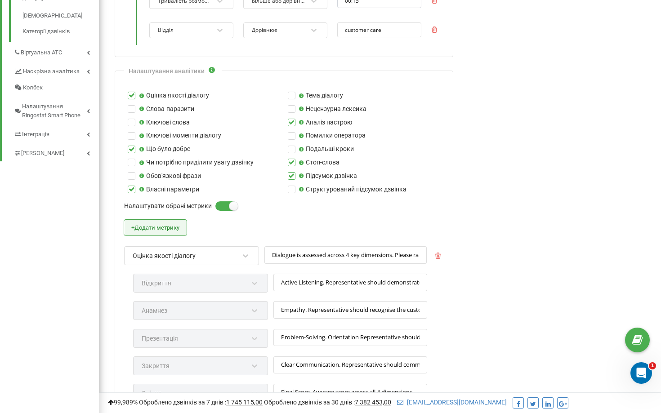
click at [162, 226] on button "+ Додати метрику" at bounding box center [155, 228] width 63 height 16
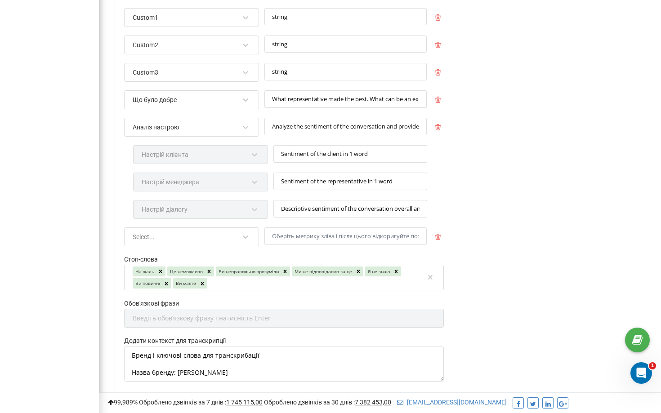
scroll to position [758, 0]
click at [251, 238] on div at bounding box center [246, 236] width 12 height 12
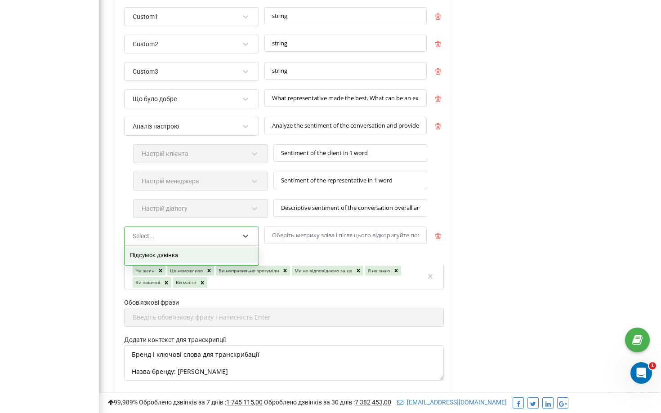
click at [232, 254] on div "Підсумок дзвінка" at bounding box center [192, 255] width 134 height 16
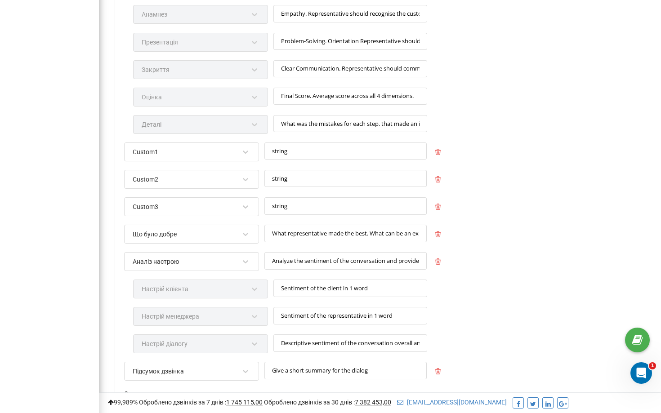
scroll to position [612, 0]
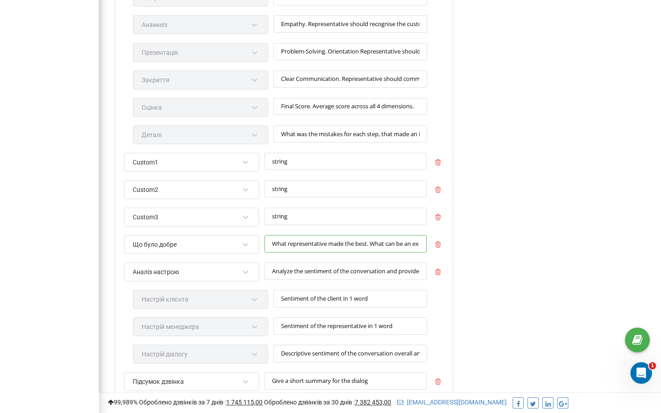
click at [292, 242] on input "What representative made the best. What can be an example for others to outline" at bounding box center [346, 244] width 162 height 18
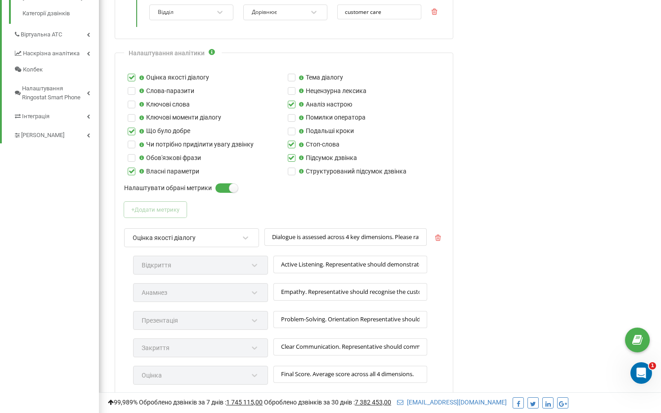
scroll to position [343, 0]
click at [292, 75] on label at bounding box center [292, 75] width 8 height 0
click at [0, 0] on input "Тема діалогу" at bounding box center [0, 0] width 0 height 0
click at [132, 142] on label at bounding box center [132, 142] width 8 height 0
click at [0, 0] on input "Чи потрібно приділити увагу дзвінку" at bounding box center [0, 0] width 0 height 0
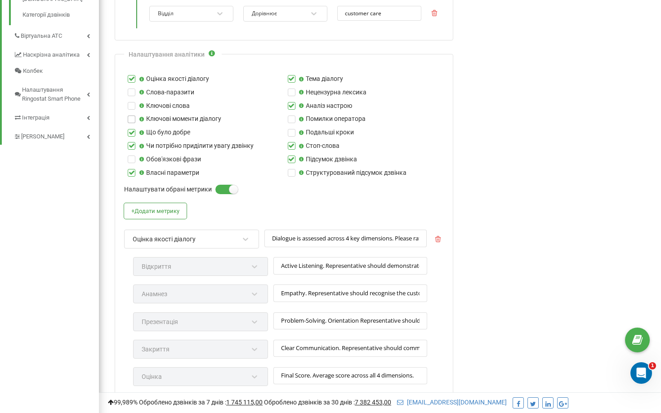
click at [132, 116] on label at bounding box center [132, 116] width 8 height 0
click at [0, 0] on input "Ключові моменти діалогу" at bounding box center [0, 0] width 0 height 0
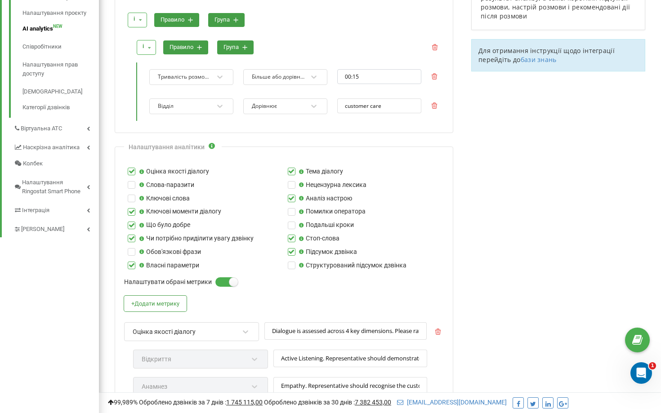
scroll to position [0, 0]
click at [291, 208] on label at bounding box center [292, 208] width 8 height 0
click at [0, 0] on input "Помилки оператора" at bounding box center [0, 0] width 0 height 0
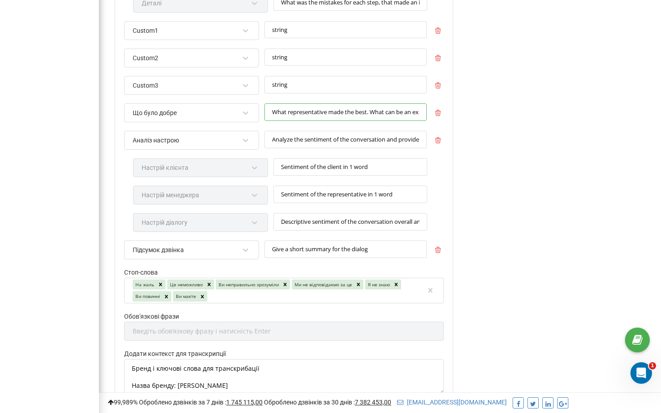
scroll to position [746, 0]
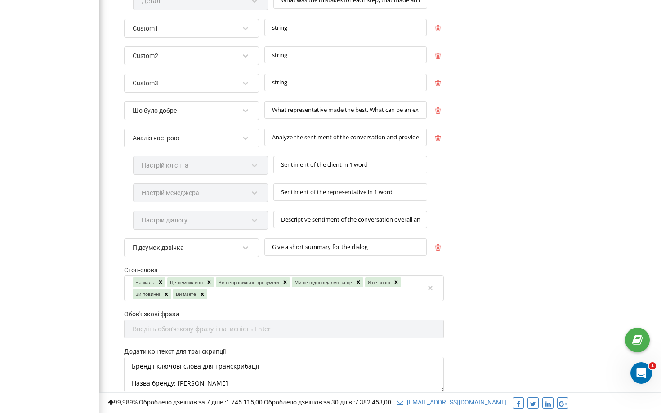
click at [238, 297] on div "На жаль Це неможливо Ви неправильно зрозуміли Ми не відповідаємо за це Я не зна…" at bounding box center [278, 289] width 293 height 24
type input "okwine"
type input "winetime"
type input "н"
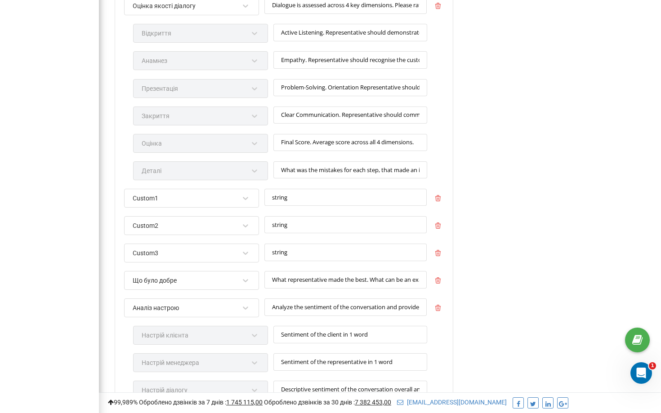
scroll to position [585, 0]
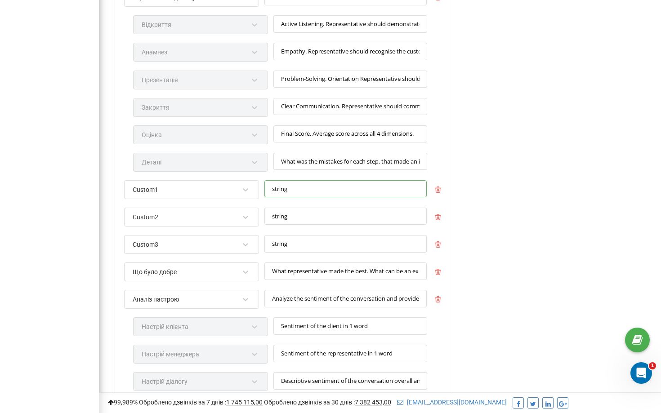
drag, startPoint x: 298, startPoint y: 190, endPoint x: 265, endPoint y: 190, distance: 32.8
click at [265, 190] on input "string" at bounding box center [346, 189] width 162 height 18
paste input "1. Відсутність товару та альтернатива Критерій: [PERSON_NAME] повідомив фахівец…"
click at [279, 190] on input "1. Відсутність товару та альтернатива Критерій: [PERSON_NAME] повідомив фахівец…" at bounding box center [346, 189] width 162 height 18
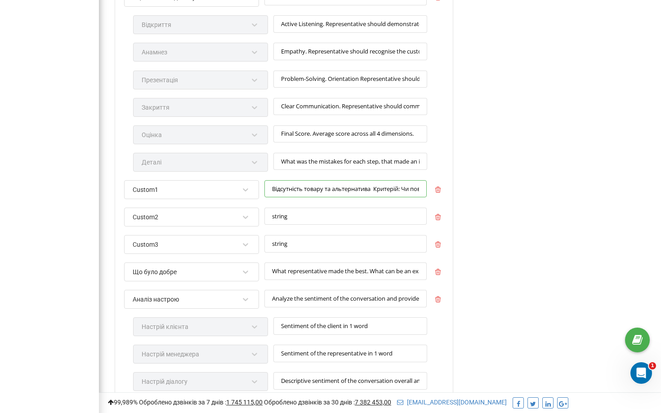
type input "Відсутність товару та альтернатива Критерій: Чи повідомив фахівець клієнта, що …"
drag, startPoint x: 304, startPoint y: 219, endPoint x: 268, endPoint y: 219, distance: 35.5
click at [268, 219] on input "string" at bounding box center [346, 217] width 162 height 18
paste input "Відмова клієнта через довге очікування Критерій: Чи зафіксував фахівець, що клі…"
type input "Відмова клієнта через довге очікування Критерій: Чи зафіксував фахівець, що клі…"
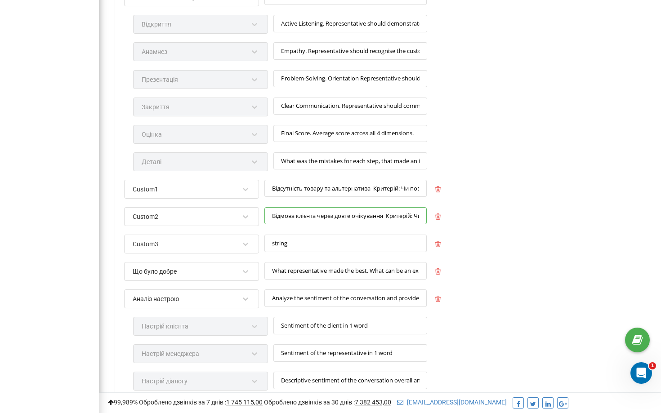
scroll to position [0, 272]
drag, startPoint x: 274, startPoint y: 214, endPoint x: 558, endPoint y: 232, distance: 284.9
click at [558, 232] on div "Редагування профілю Активація профілю Назва профілю * [PERSON_NAME][DOMAIN_NAME…" at bounding box center [380, 135] width 549 height 1358
paste input "Критерій: Чи пояснив фахівець клієнту причину відміни доставки продуктів Новою …"
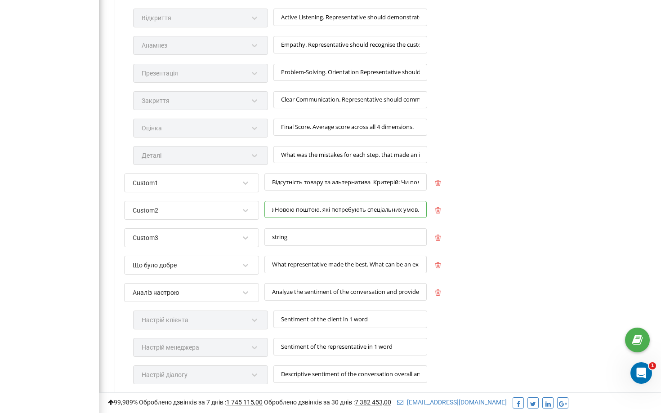
scroll to position [592, 0]
type input "Критерій: Чи пояснив фахівець клієнту причину відміни доставки продуктів Новою …"
click at [319, 267] on input "What representative made the best. What can be an example for others to outline" at bounding box center [346, 265] width 162 height 18
click at [323, 290] on input "Analyze the sentiment of the conversation and provide it in 3 variations" at bounding box center [346, 292] width 162 height 18
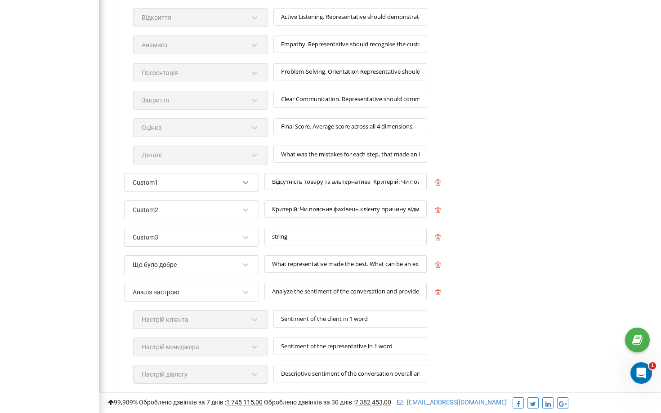
click at [248, 181] on icon at bounding box center [245, 182] width 9 height 9
click at [545, 170] on div "Аналіз дзвінків за допомогою AI У цьому розділі у вас є можливість налаштовуват…" at bounding box center [558, 128] width 192 height 1358
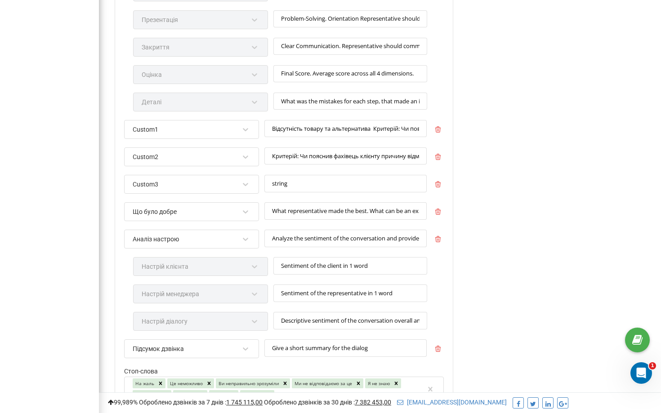
scroll to position [647, 0]
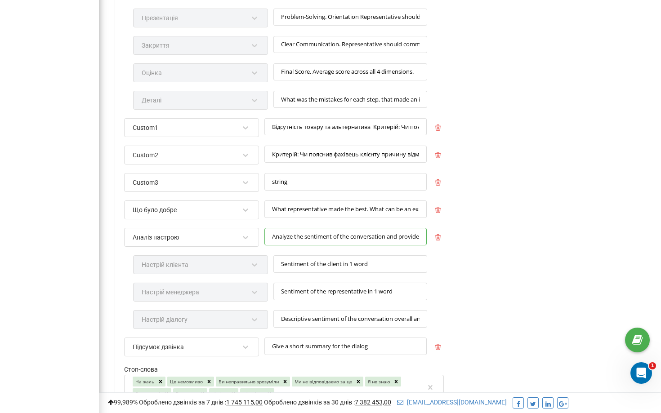
click at [367, 238] on input "Analyze the sentiment of the conversation and provide it in 3 variations" at bounding box center [346, 237] width 162 height 18
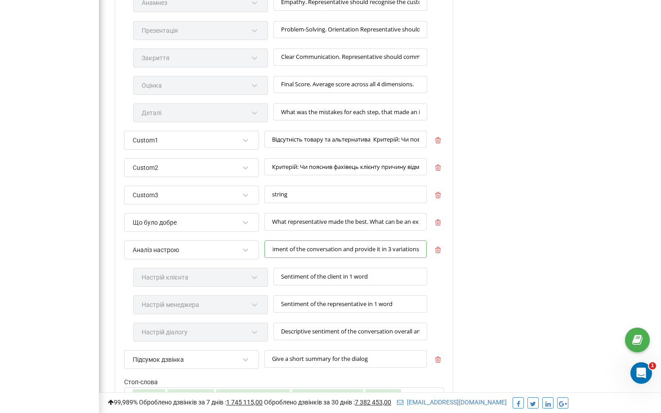
scroll to position [631, 0]
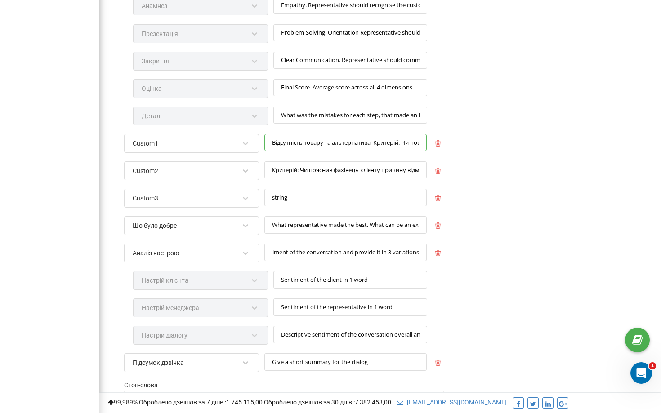
click at [372, 145] on input "Відсутність товару та альтернатива Критерій: Чи повідомив фахівець клієнта, що …" at bounding box center [346, 143] width 162 height 18
type input "Відсутність товару та альтернатива. Критерій: [PERSON_NAME] повідомив фахівець …"
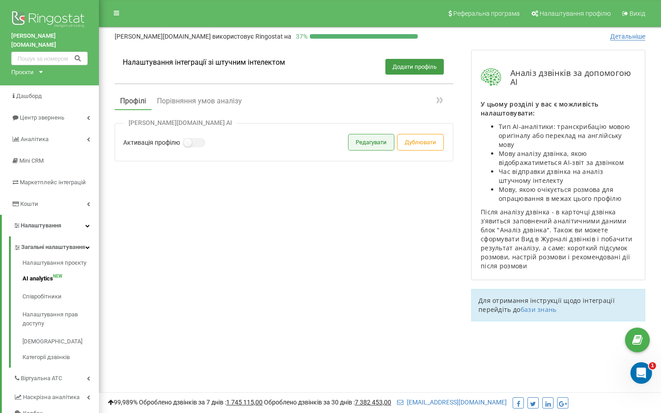
click at [372, 140] on button "Редагувати" at bounding box center [371, 143] width 45 height 16
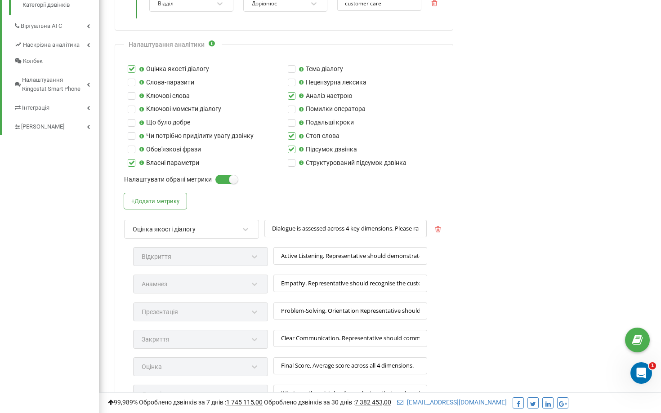
scroll to position [352, 0]
click at [290, 66] on label at bounding box center [292, 66] width 8 height 0
click at [0, 0] on input "Тема діалогу" at bounding box center [0, 0] width 0 height 0
click at [289, 107] on label at bounding box center [292, 107] width 8 height 0
click at [0, 0] on input "Помилки оператора" at bounding box center [0, 0] width 0 height 0
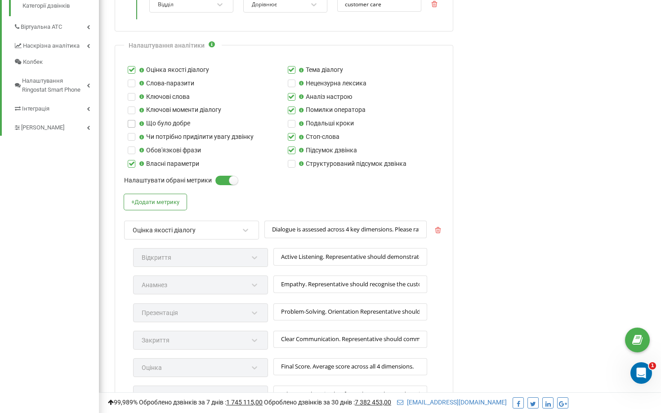
click at [129, 120] on label at bounding box center [132, 120] width 8 height 0
click at [0, 0] on input "Що було добре" at bounding box center [0, 0] width 0 height 0
click at [133, 133] on label at bounding box center [132, 133] width 8 height 0
click at [0, 0] on input "Чи потрібно приділити увагу дзвінку" at bounding box center [0, 0] width 0 height 0
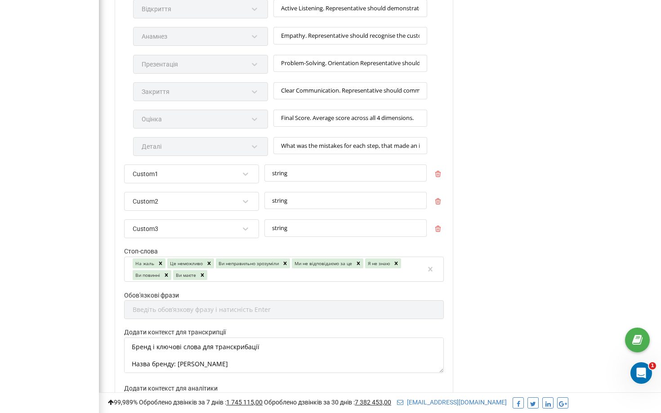
scroll to position [601, 0]
drag, startPoint x: 271, startPoint y: 171, endPoint x: 326, endPoint y: 171, distance: 54.9
click at [326, 171] on input "string" at bounding box center [346, 173] width 162 height 18
paste input "Пояснення причин відміни доставки Новою поштою з [DATE] Критерій: Чи пояснив фа…"
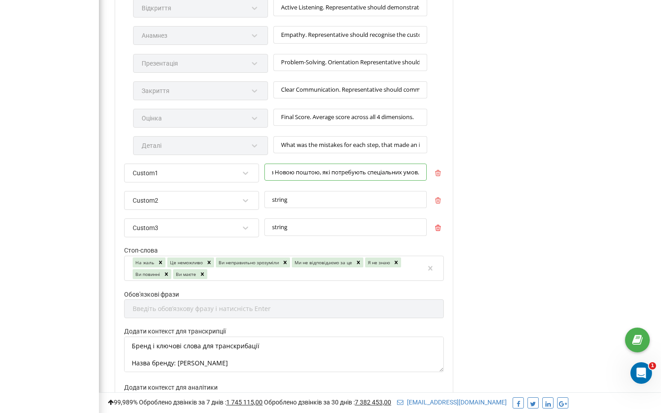
type input "Пояснення причин відміни доставки Новою поштою з [DATE] Критерій: Чи пояснив фа…"
click at [439, 230] on icon "button" at bounding box center [438, 228] width 6 height 6
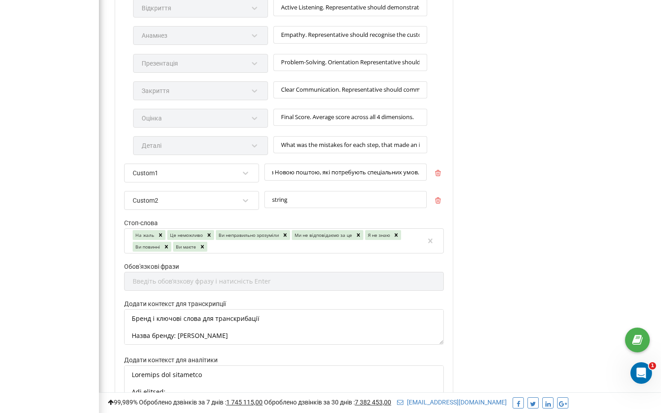
scroll to position [0, 0]
drag, startPoint x: 271, startPoint y: 199, endPoint x: 322, endPoint y: 200, distance: 50.8
click at [322, 200] on input "string" at bounding box center [346, 200] width 162 height 18
paste input "Відсутність товару та альтернатива Критерій: Чи повідомив фахівець клієнта, що …"
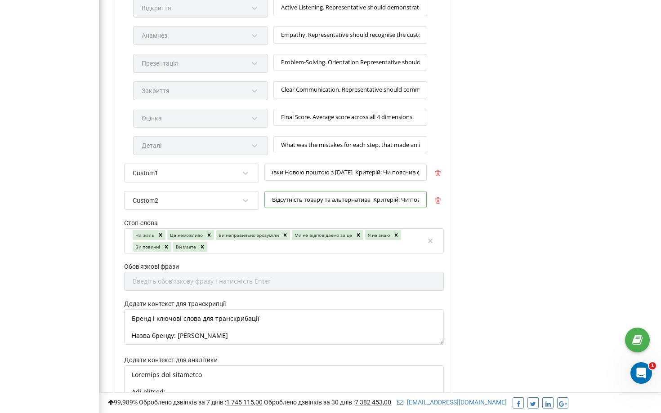
type input "Відсутність товару та альтернатива Критерій: Чи повідомив фахівець клієнта, що …"
click at [364, 173] on input "Пояснення причин відміни доставки Новою поштою з [DATE] Критерій: Чи пояснив фа…" at bounding box center [346, 173] width 162 height 18
type input "Пояснення причин відміни доставки Новою поштою з [DATE]. Критерій: Чи пояснив ф…"
click at [372, 200] on input "Відсутність товару та альтернатива Критерій: Чи повідомив фахівець клієнта, що …" at bounding box center [346, 200] width 162 height 18
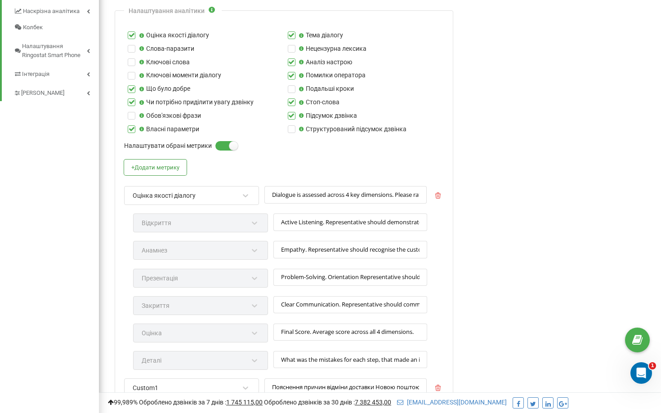
scroll to position [387, 0]
type input "Відсутність товару та альтернатива. Критерій: [PERSON_NAME] повідомив фахівець …"
click at [169, 170] on button "+ Додати метрику" at bounding box center [155, 167] width 63 height 16
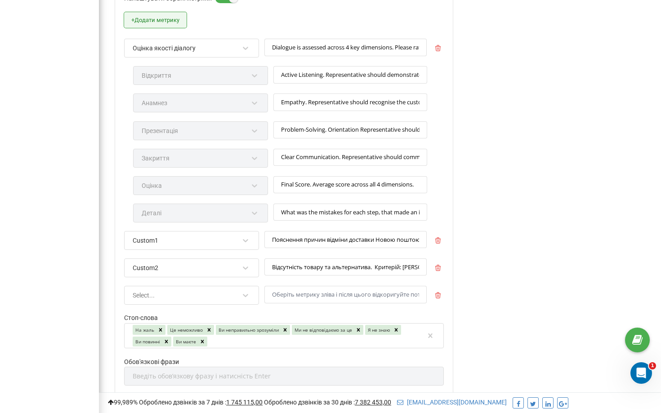
scroll to position [537, 0]
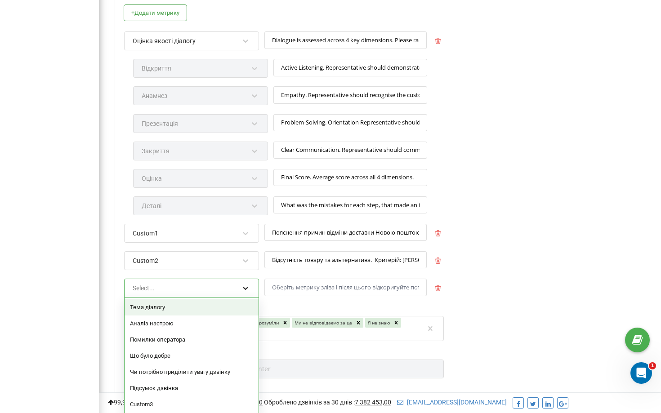
click at [245, 292] on icon at bounding box center [245, 288] width 9 height 9
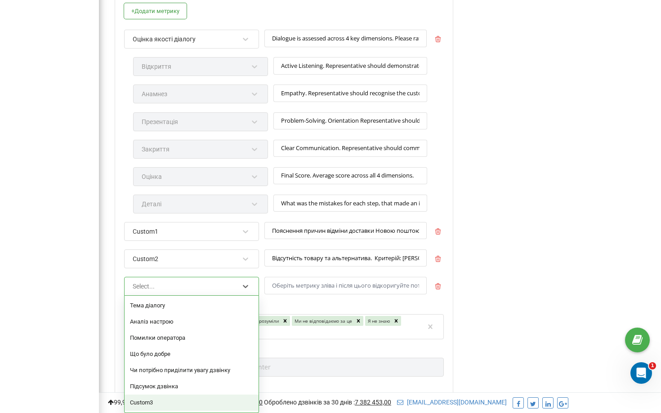
click at [206, 401] on div "Custom3" at bounding box center [192, 403] width 134 height 16
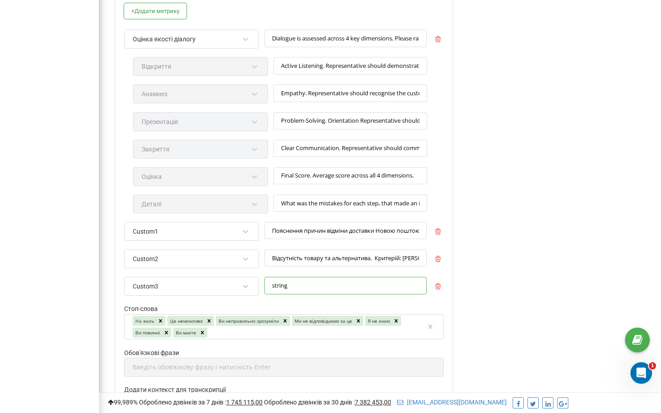
drag, startPoint x: 296, startPoint y: 287, endPoint x: 266, endPoint y: 287, distance: 30.1
click at [266, 287] on input "string" at bounding box center [346, 286] width 162 height 18
paste input "Управління напруженими ситуаціями Критерій: Чи вдалося фахівцю залишатися профе…"
click at [380, 286] on input "Управління напруженими ситуаціями Критерій: Чи вдалося фахівцю залишатися профе…" at bounding box center [346, 286] width 162 height 18
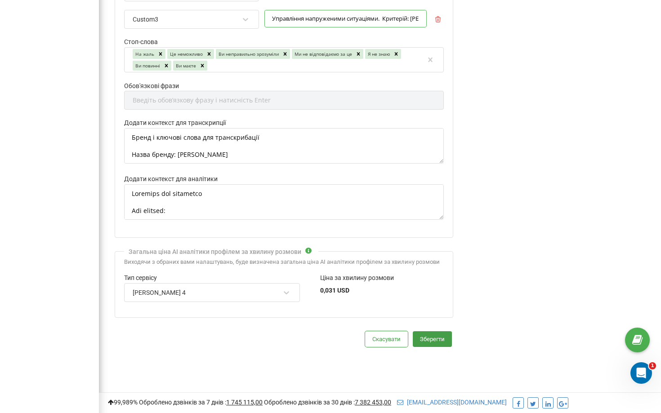
scroll to position [822, 0]
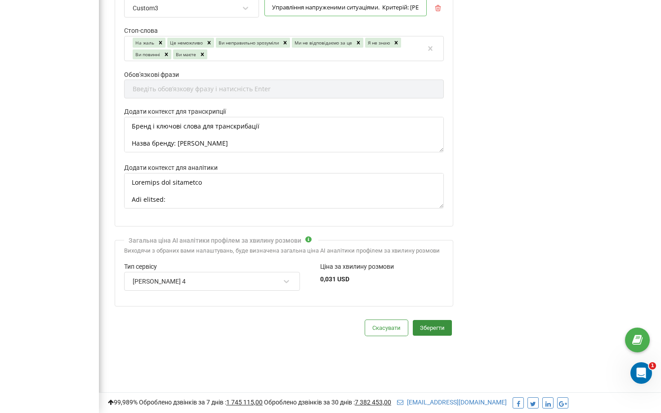
type input "Управління напруженими ситуаціями. Критерій: [PERSON_NAME] вдалося фахівцю зали…"
click at [437, 333] on button "Зберегти" at bounding box center [432, 328] width 39 height 16
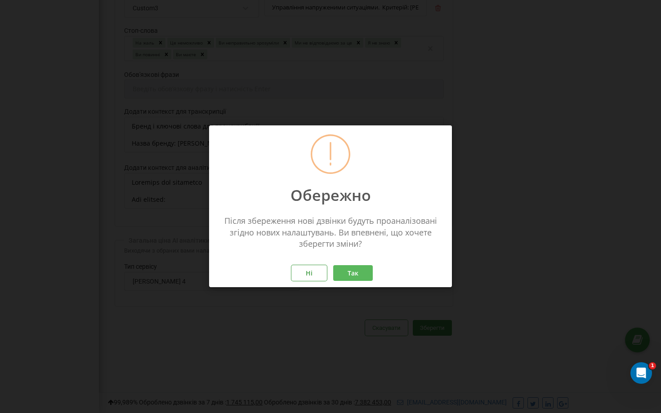
click at [353, 272] on button "Так" at bounding box center [353, 274] width 40 height 16
